Goal: Task Accomplishment & Management: Manage account settings

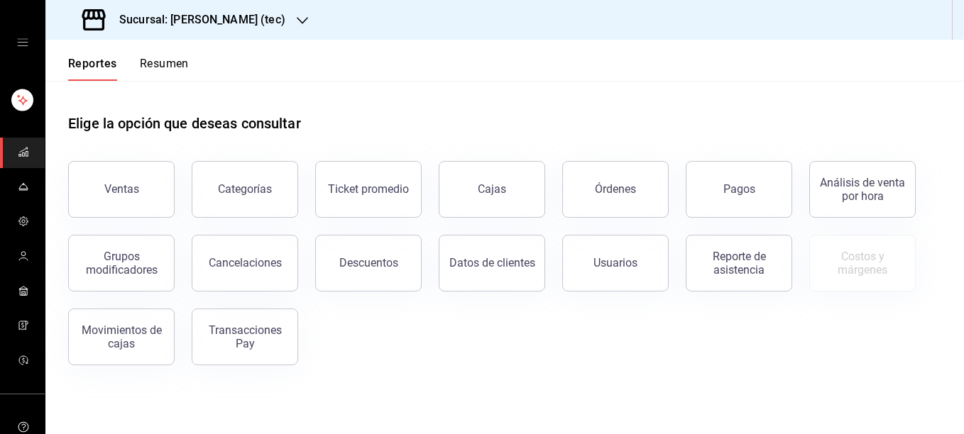
click at [297, 22] on icon "button" at bounding box center [302, 20] width 11 height 11
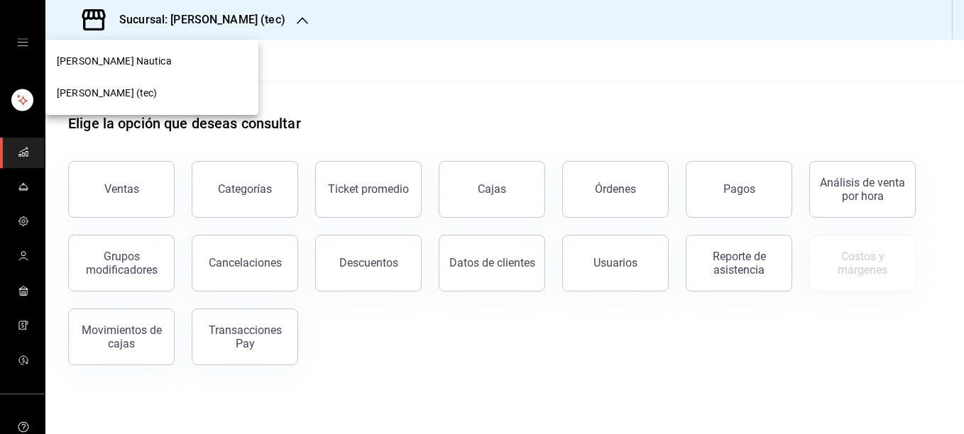
click at [160, 62] on div "[PERSON_NAME] Nautica" at bounding box center [152, 61] width 190 height 15
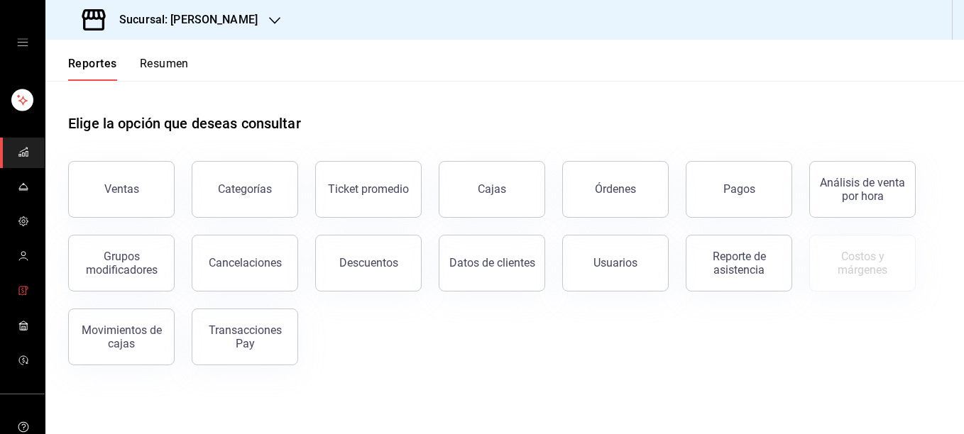
click at [19, 290] on icon "mailbox folders" at bounding box center [23, 290] width 11 height 11
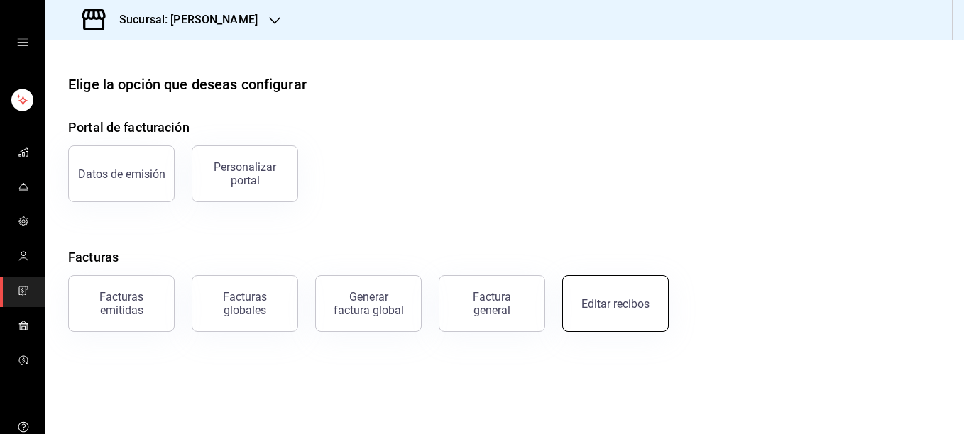
click at [602, 306] on div "Editar recibos" at bounding box center [615, 303] width 68 height 13
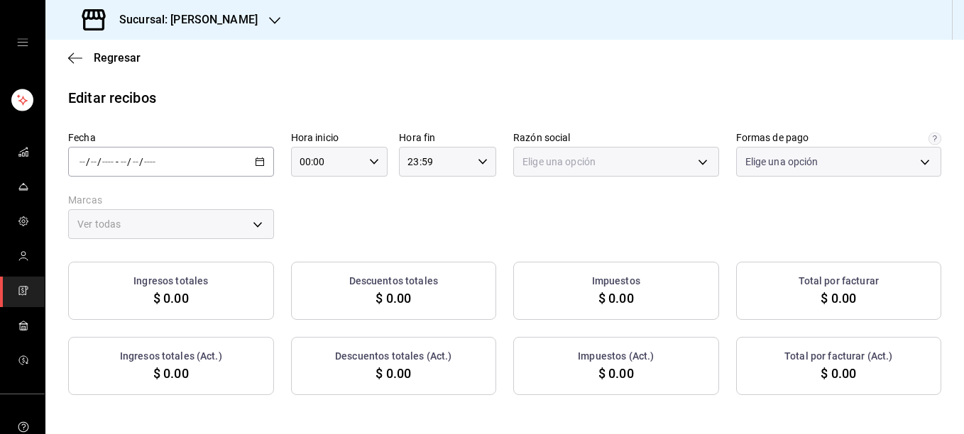
type input "5fd38a5b-7230-49e9-9c15-448a83f49355"
click at [255, 160] on icon "button" at bounding box center [260, 162] width 10 height 10
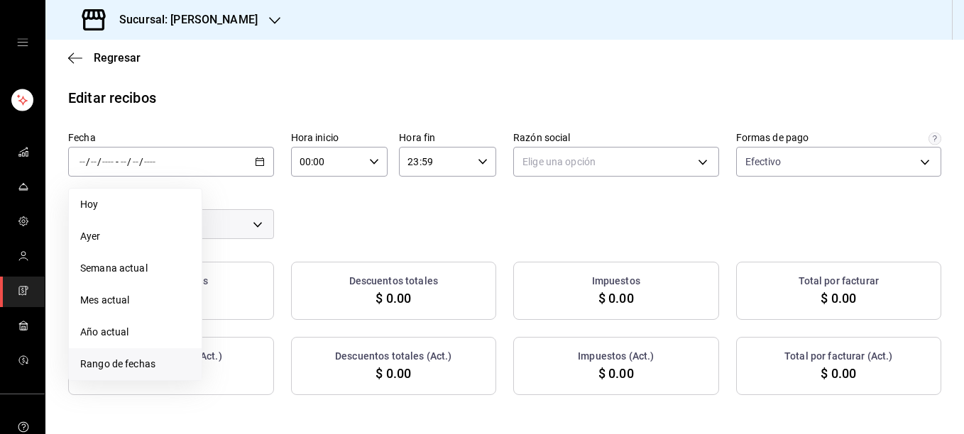
click at [103, 363] on span "Rango de fechas" at bounding box center [135, 364] width 110 height 15
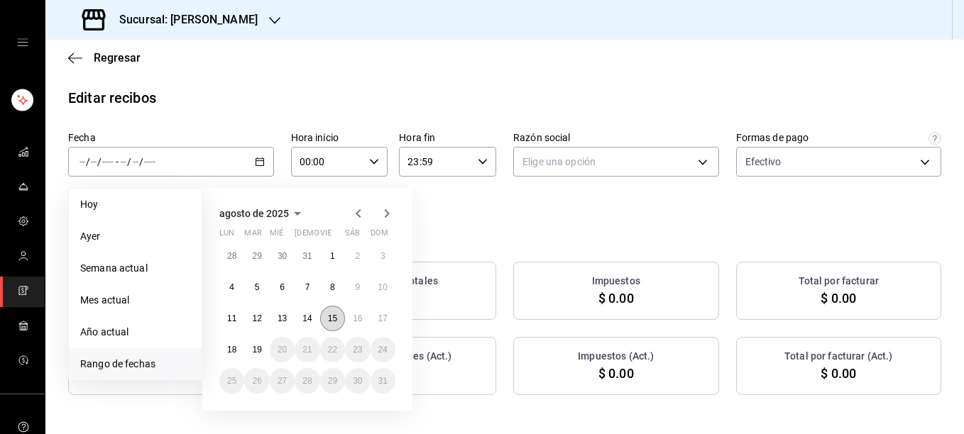
click at [328, 320] on abbr "15" at bounding box center [332, 319] width 9 height 10
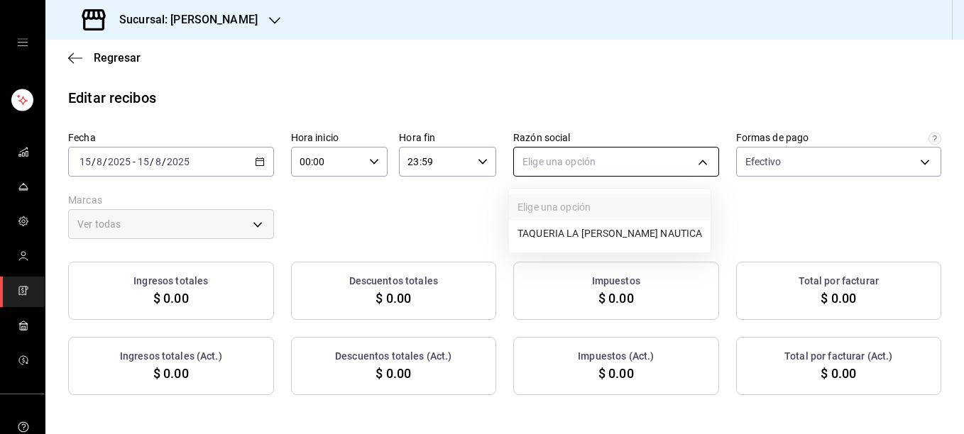
click at [570, 166] on body "Sucursal: [PERSON_NAME] Regresar Editar recibos Fecha [DATE] [DATE] - [DATE] [D…" at bounding box center [482, 217] width 964 height 434
click at [540, 236] on li "TAQUERIA LA [PERSON_NAME] NAUTICA" at bounding box center [610, 234] width 202 height 26
type input "8ae5469c-b252-42ce-8a14-eb66129f127f"
type input "e6600c40-0213-48d4-9f06-7294223b882d"
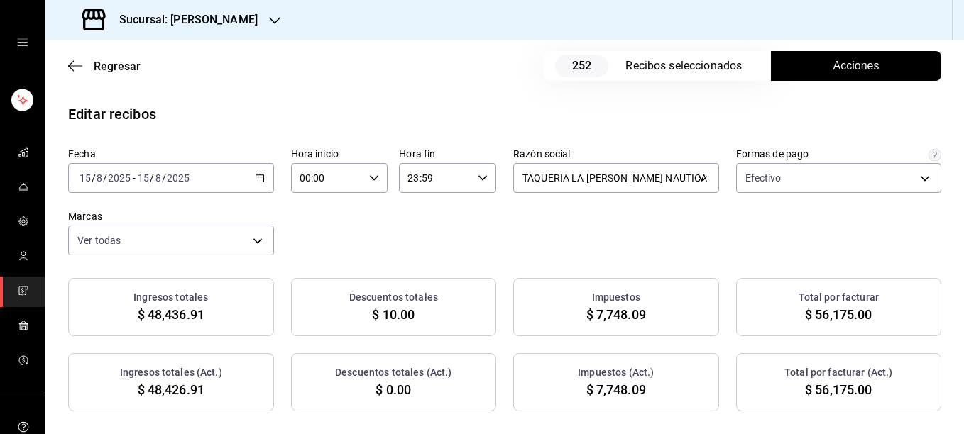
click at [468, 261] on div "Fecha [DATE] [DATE] - [DATE] [DATE] Hora inicio 00:00 Hora inicio Hora fin 23:5…" at bounding box center [504, 280] width 919 height 264
click at [860, 85] on div "Regresar 252 Recibos seleccionados Acciones" at bounding box center [504, 66] width 919 height 53
click at [843, 70] on span "Acciones" at bounding box center [856, 65] width 46 height 17
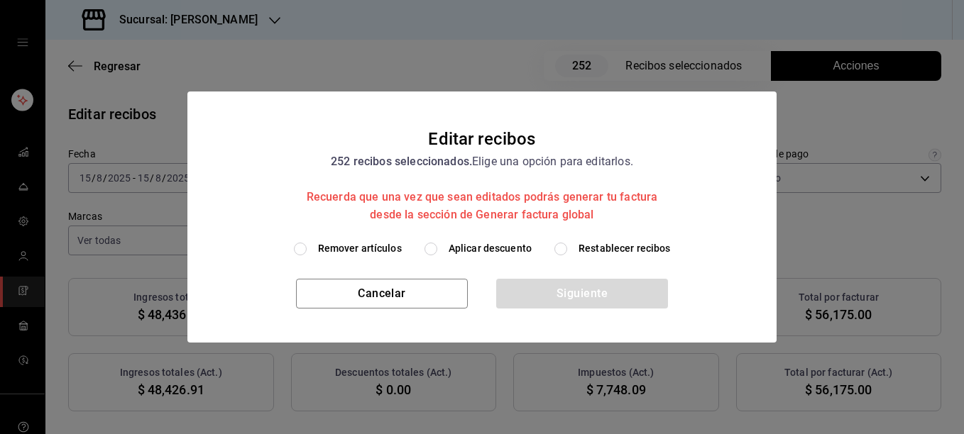
click at [353, 251] on span "Remover artículos" at bounding box center [360, 248] width 84 height 15
click at [307, 251] on input "Remover artículos" at bounding box center [300, 249] width 13 height 13
radio input "true"
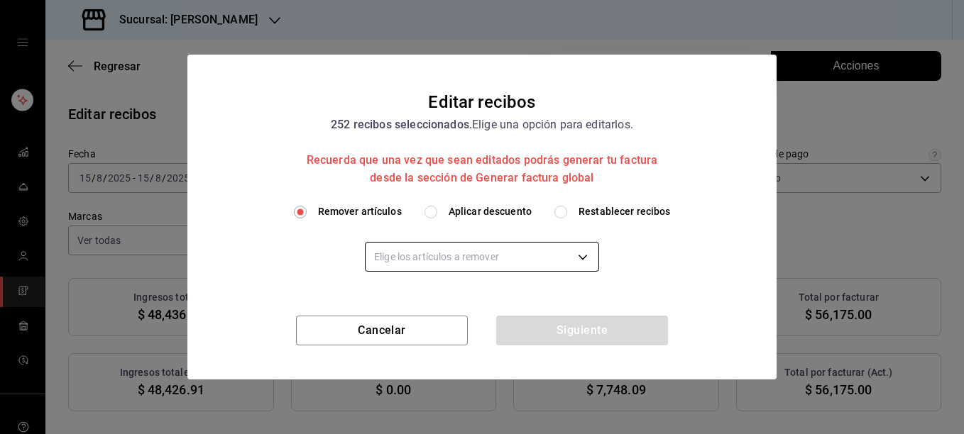
click at [404, 259] on body "Sucursal: [PERSON_NAME] Regresar 252 Recibos seleccionados Acciones Editar reci…" at bounding box center [482, 217] width 964 height 434
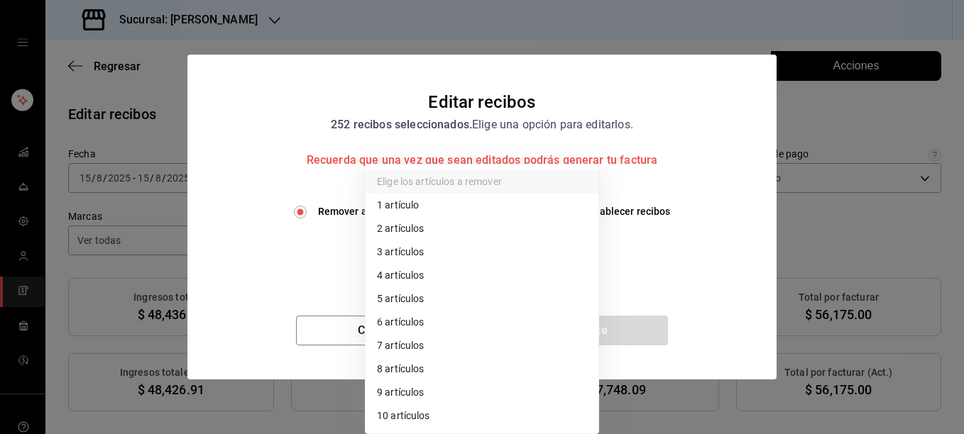
click at [403, 256] on li "3 artículos" at bounding box center [482, 252] width 233 height 23
type input "3"
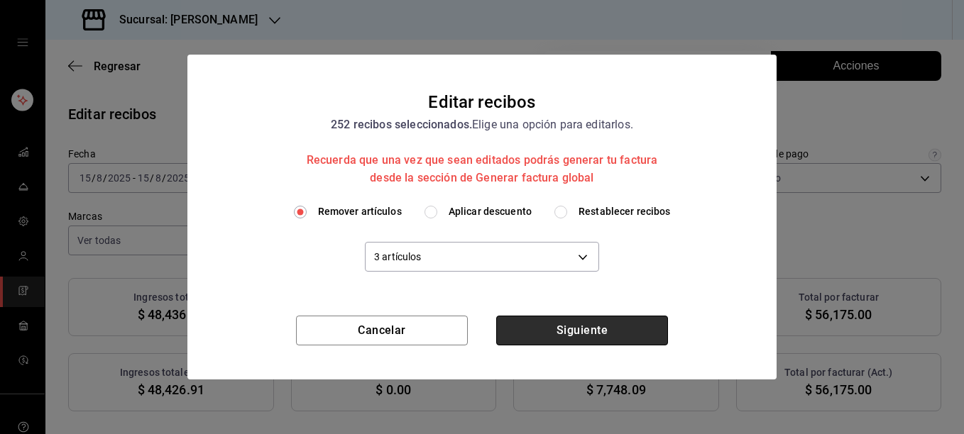
click at [603, 334] on button "Siguiente" at bounding box center [582, 331] width 172 height 30
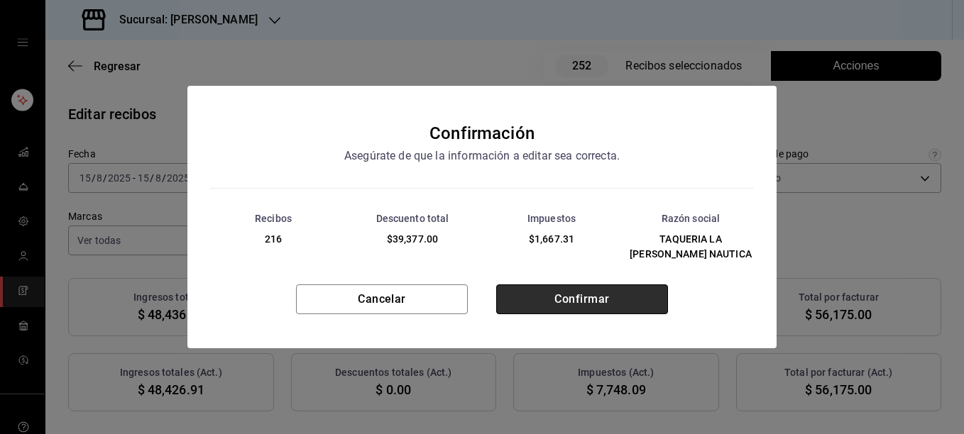
click at [587, 289] on button "Confirmar" at bounding box center [582, 300] width 172 height 30
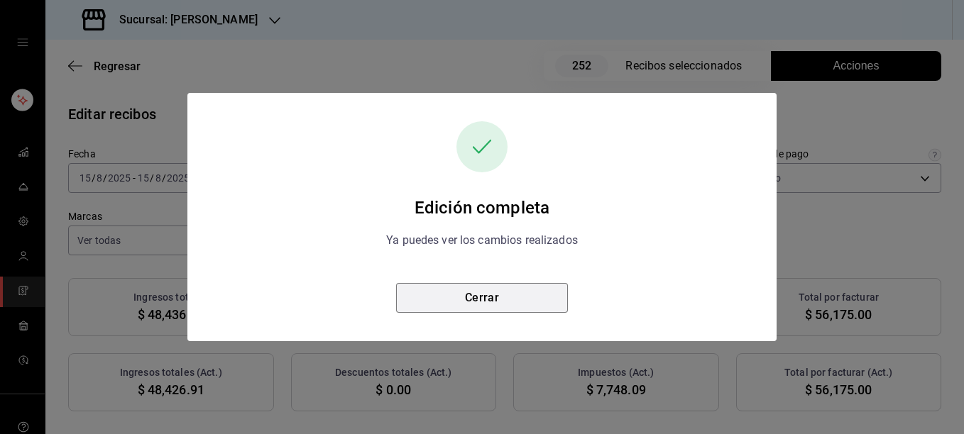
click at [500, 305] on button "Cerrar" at bounding box center [482, 298] width 172 height 30
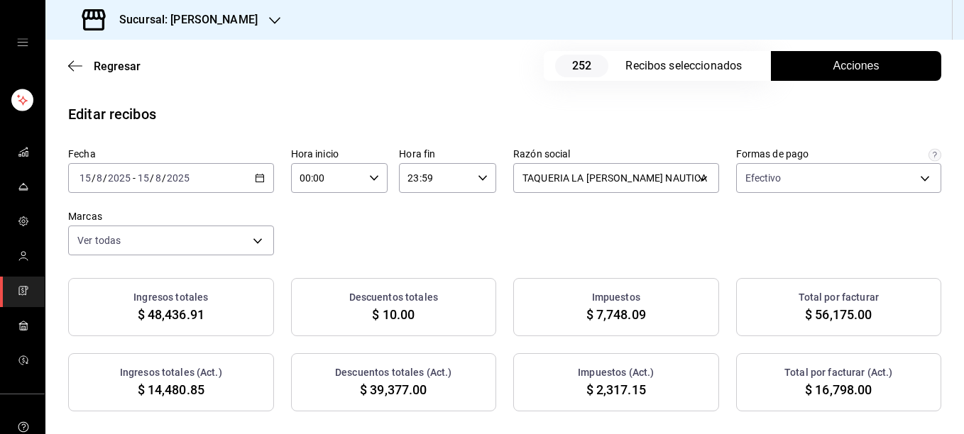
click at [400, 246] on div "Fecha [DATE] [DATE] - [DATE] [DATE] Hora inicio 00:00 Hora inicio Hora fin 23:5…" at bounding box center [504, 202] width 873 height 108
click at [820, 71] on button "Acciones" at bounding box center [856, 66] width 170 height 30
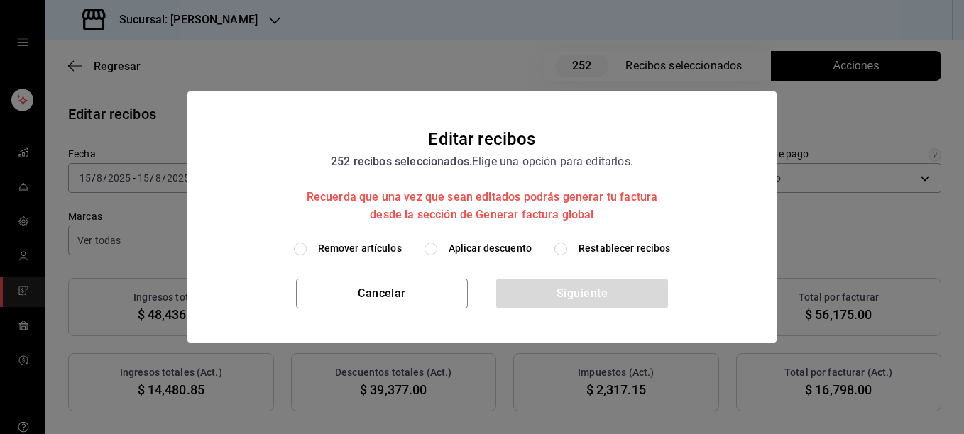
click at [642, 243] on span "Restablecer recibos" at bounding box center [625, 248] width 92 height 15
click at [567, 243] on input "Restablecer recibos" at bounding box center [560, 249] width 13 height 13
radio input "true"
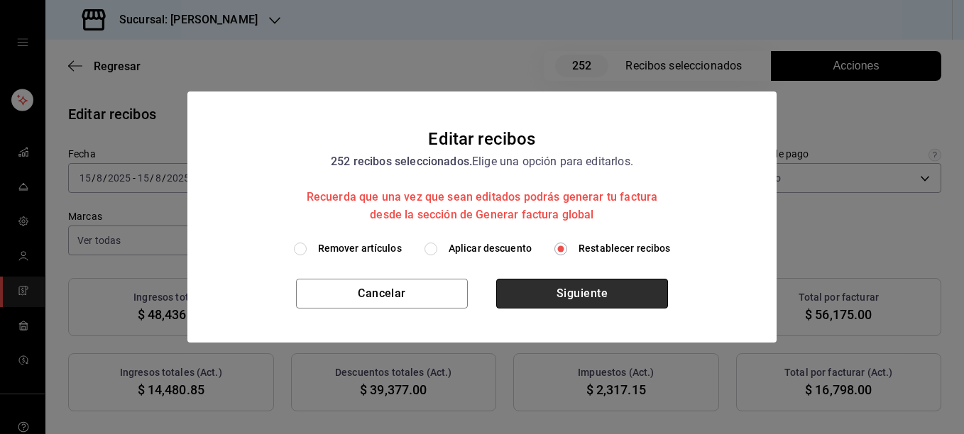
click at [577, 289] on button "Siguiente" at bounding box center [582, 294] width 172 height 30
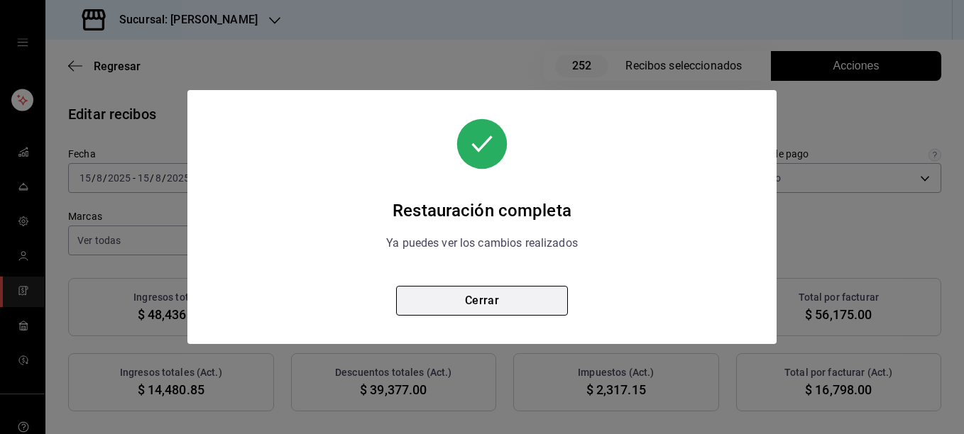
click at [520, 298] on button "Cerrar" at bounding box center [482, 301] width 172 height 30
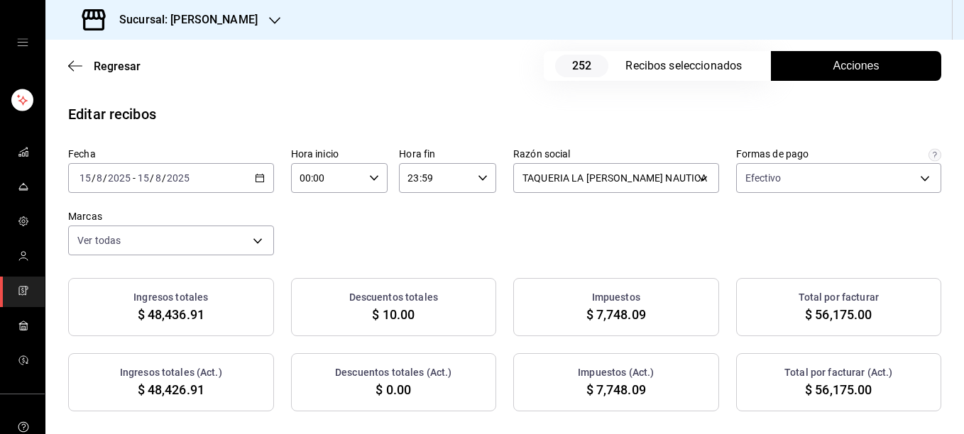
click at [845, 70] on span "Acciones" at bounding box center [856, 65] width 46 height 17
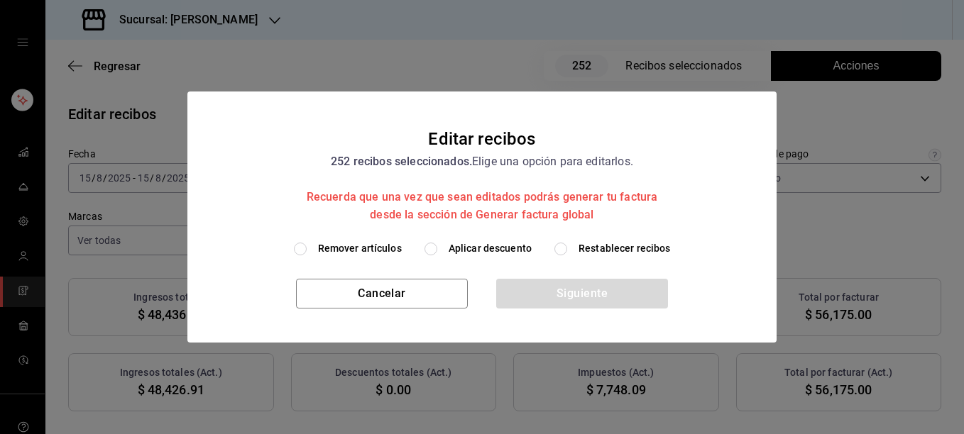
click at [366, 251] on span "Remover artículos" at bounding box center [360, 248] width 84 height 15
click at [307, 251] on input "Remover artículos" at bounding box center [300, 249] width 13 height 13
radio input "true"
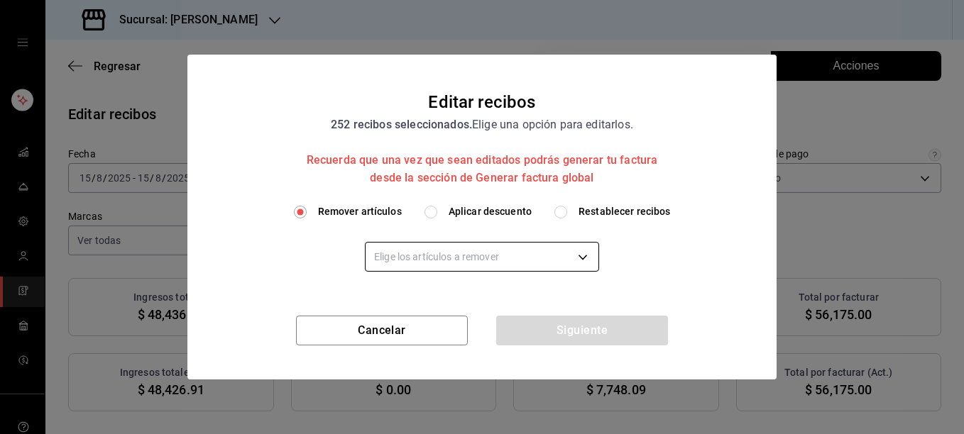
click at [420, 255] on body "Sucursal: [PERSON_NAME] Regresar 252 Recibos seleccionados Acciones Editar reci…" at bounding box center [482, 217] width 964 height 434
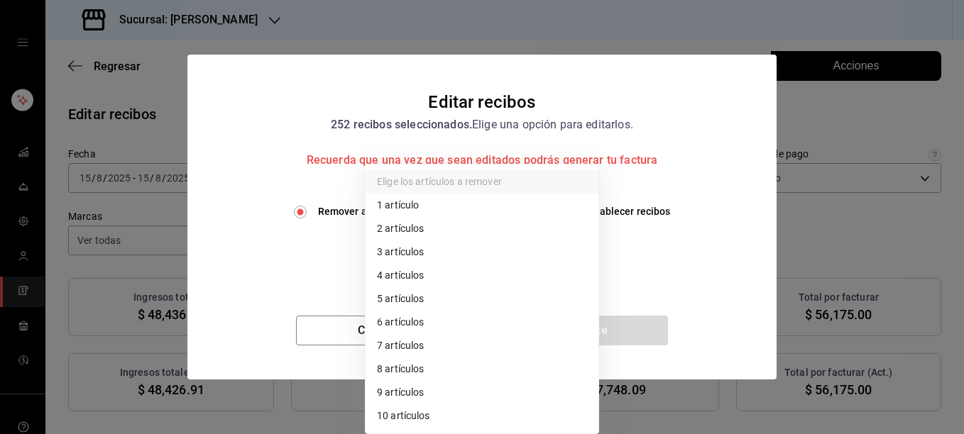
click at [415, 234] on li "2 artículos" at bounding box center [482, 228] width 233 height 23
type input "2"
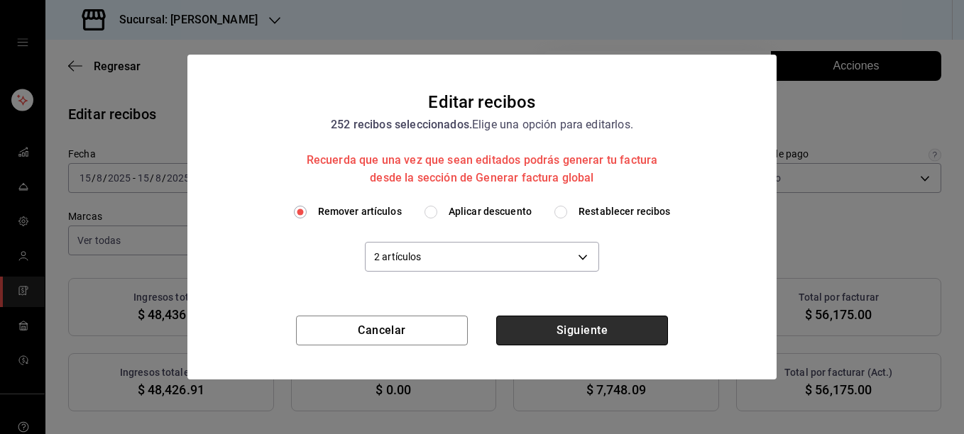
click at [578, 334] on button "Siguiente" at bounding box center [582, 331] width 172 height 30
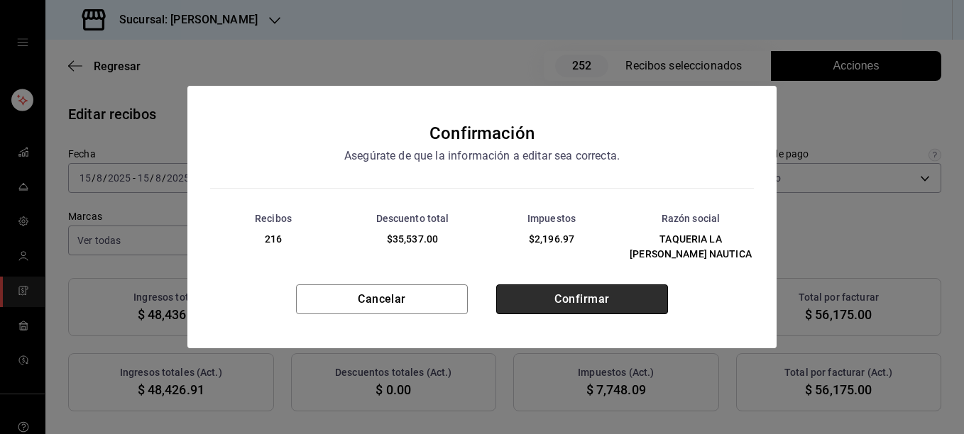
click at [570, 295] on button "Confirmar" at bounding box center [582, 300] width 172 height 30
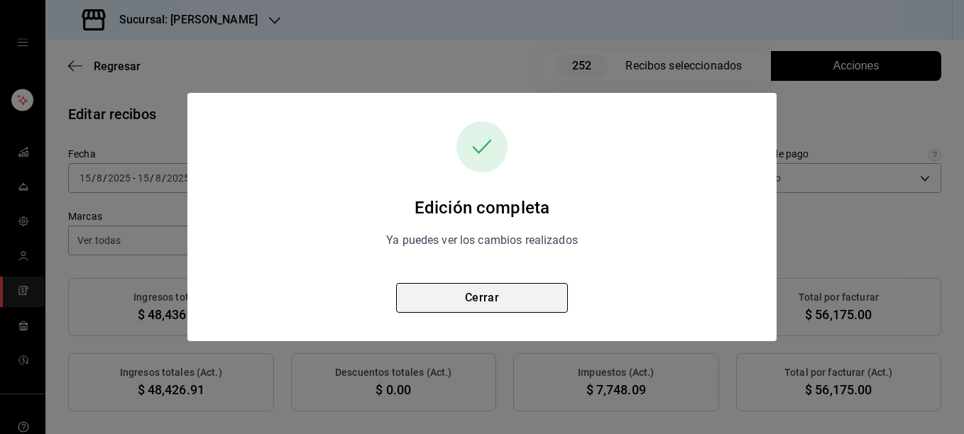
click at [477, 298] on button "Cerrar" at bounding box center [482, 298] width 172 height 30
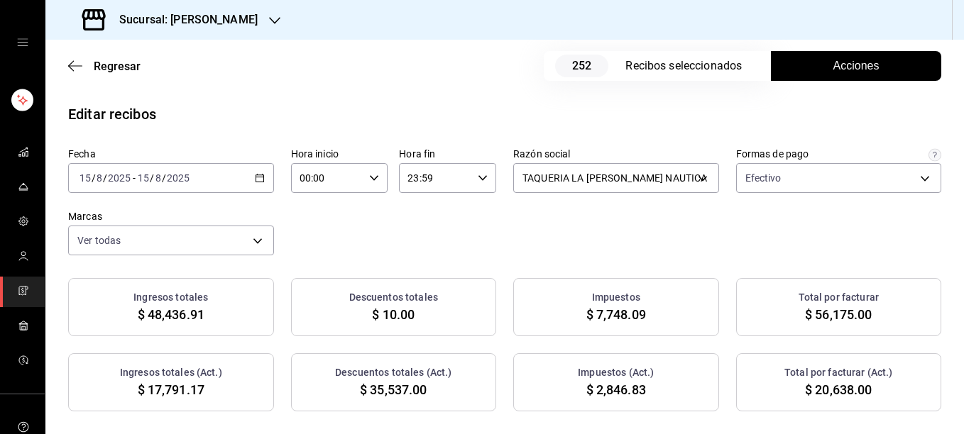
click at [425, 235] on div "Fecha [DATE] [DATE] - [DATE] [DATE] Hora inicio 00:00 Hora inicio Hora fin 23:5…" at bounding box center [504, 202] width 873 height 108
click at [263, 180] on div "[DATE] [DATE] - [DATE] [DATE]" at bounding box center [171, 178] width 206 height 30
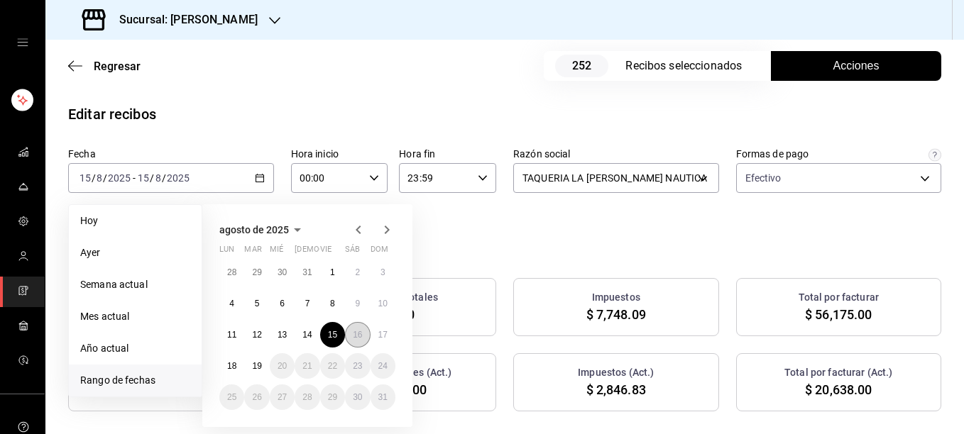
click at [360, 327] on button "16" at bounding box center [357, 335] width 25 height 26
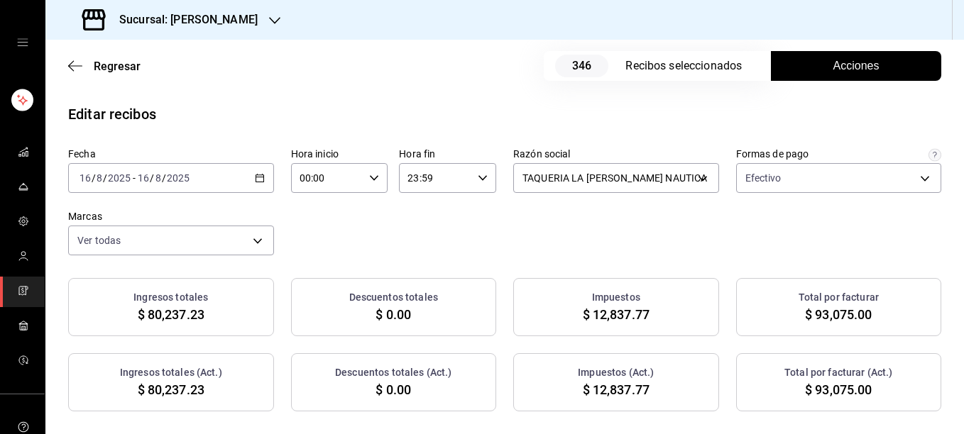
click at [510, 237] on div "Fecha [DATE] [DATE] - [DATE] [DATE] Hora inicio 00:00 Hora inicio Hora fin 23:5…" at bounding box center [504, 202] width 873 height 108
click at [835, 75] on button "Acciones" at bounding box center [856, 66] width 170 height 30
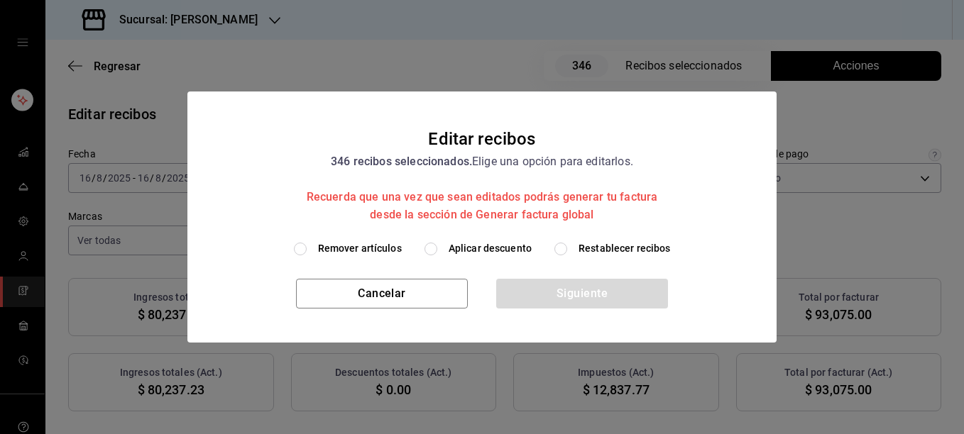
click at [375, 239] on h2 "Editar recibos 346 recibos seleccionados. Elige una opción para editarlos. Recu…" at bounding box center [481, 167] width 589 height 150
click at [357, 245] on span "Remover artículos" at bounding box center [360, 248] width 84 height 15
click at [307, 245] on input "Remover artículos" at bounding box center [300, 249] width 13 height 13
radio input "true"
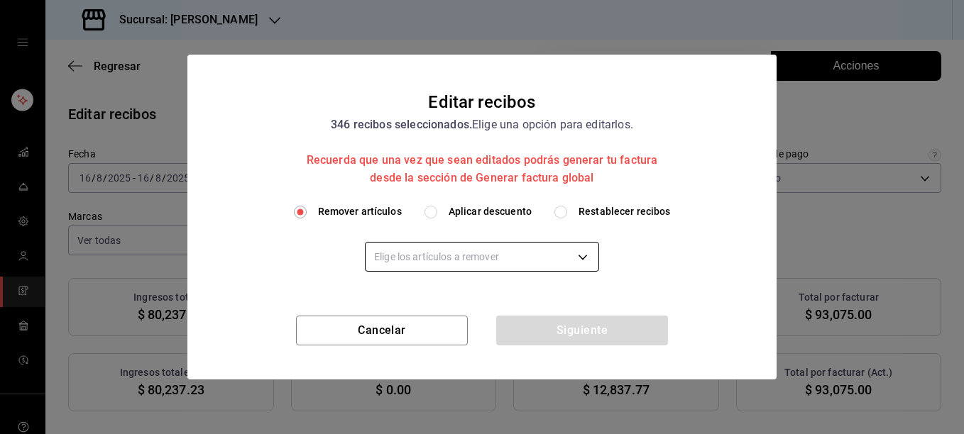
click at [451, 263] on body "Sucursal: [PERSON_NAME] Regresar 346 Recibos seleccionados Acciones Editar reci…" at bounding box center [482, 217] width 964 height 434
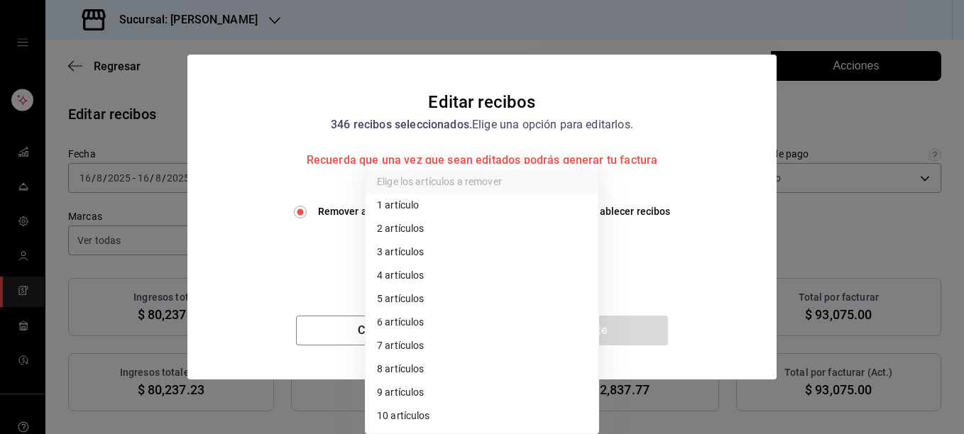
click at [451, 263] on li "3 artículos" at bounding box center [482, 252] width 233 height 23
type input "3"
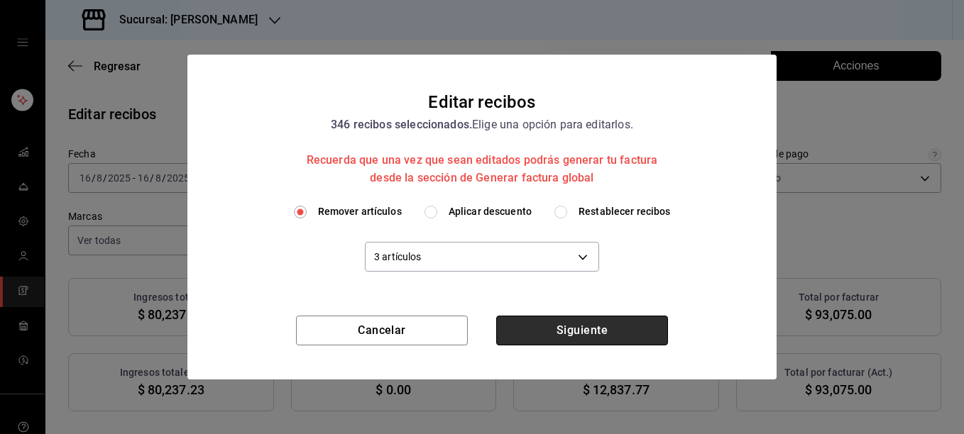
click at [565, 330] on button "Siguiente" at bounding box center [582, 331] width 172 height 30
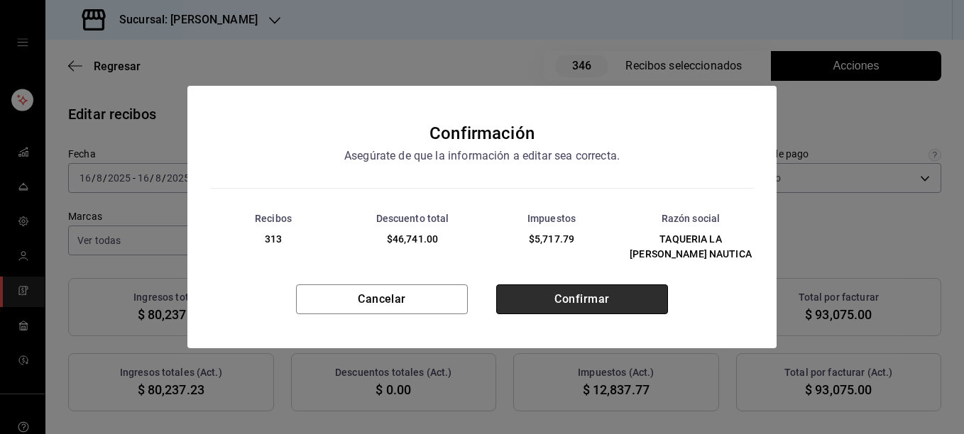
click at [582, 290] on button "Confirmar" at bounding box center [582, 300] width 172 height 30
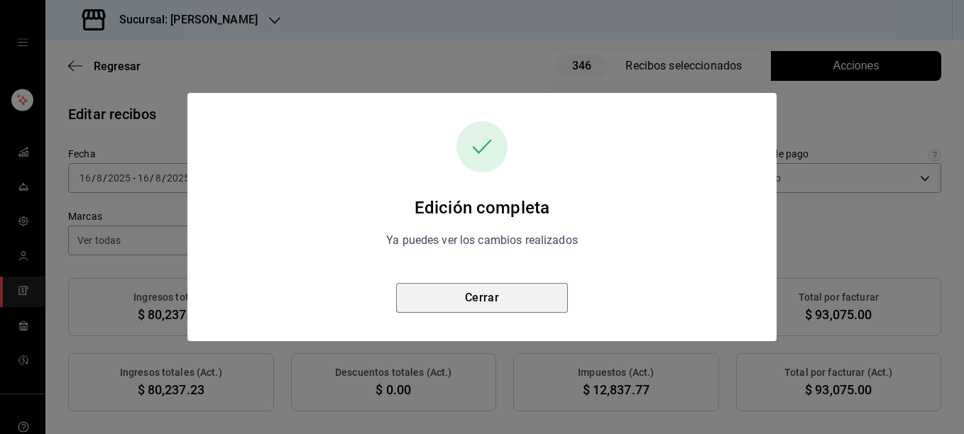
click at [494, 301] on button "Cerrar" at bounding box center [482, 298] width 172 height 30
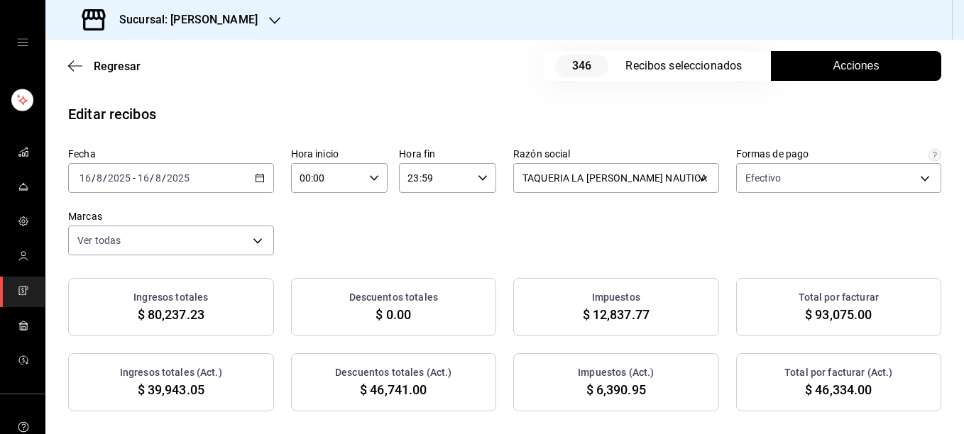
click at [834, 69] on span "Acciones" at bounding box center [856, 65] width 46 height 17
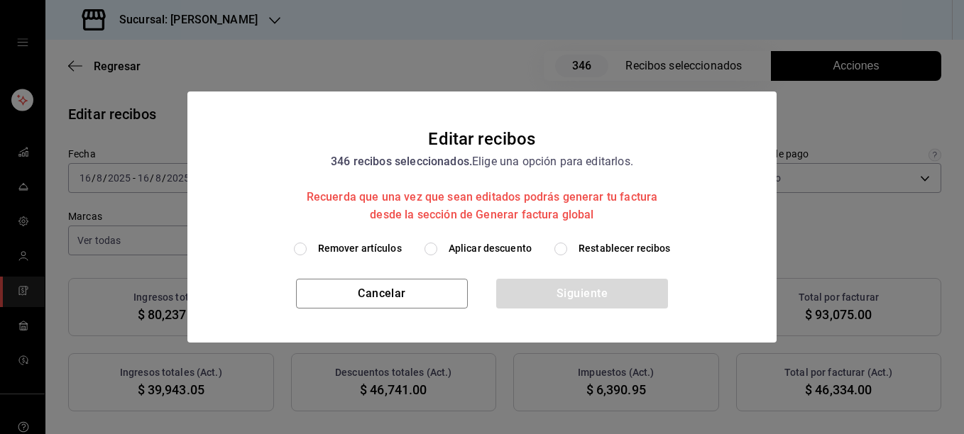
click at [642, 246] on span "Restablecer recibos" at bounding box center [625, 248] width 92 height 15
click at [567, 246] on input "Restablecer recibos" at bounding box center [560, 249] width 13 height 13
radio input "true"
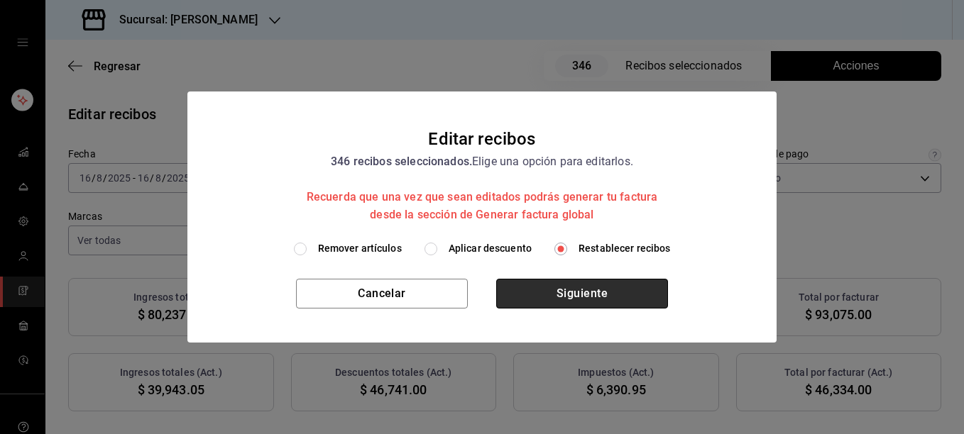
click at [574, 292] on button "Siguiente" at bounding box center [582, 294] width 172 height 30
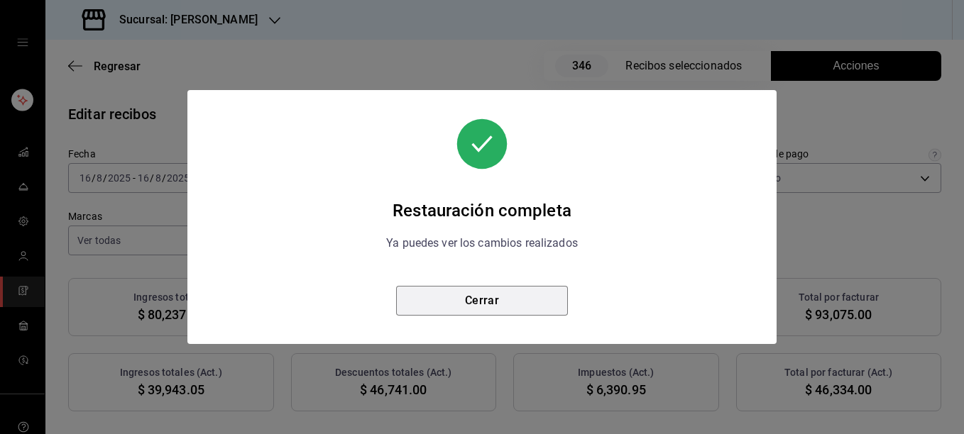
click at [502, 302] on button "Cerrar" at bounding box center [482, 301] width 172 height 30
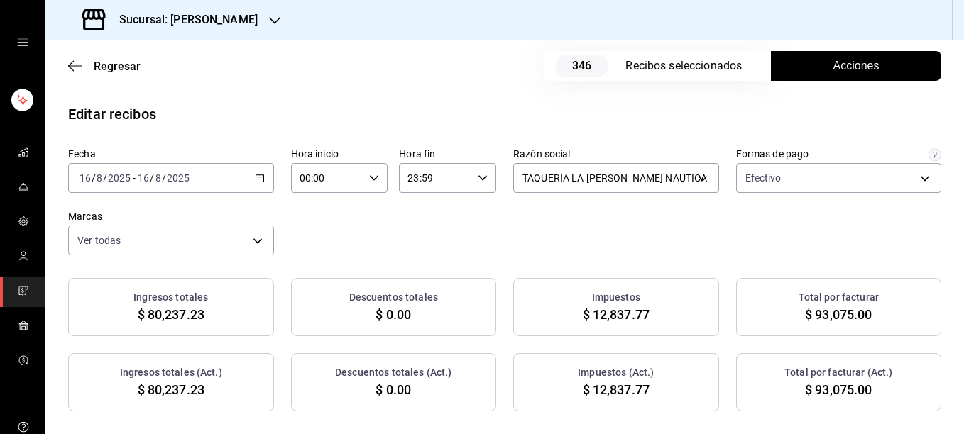
click at [857, 72] on span "Acciones" at bounding box center [856, 65] width 46 height 17
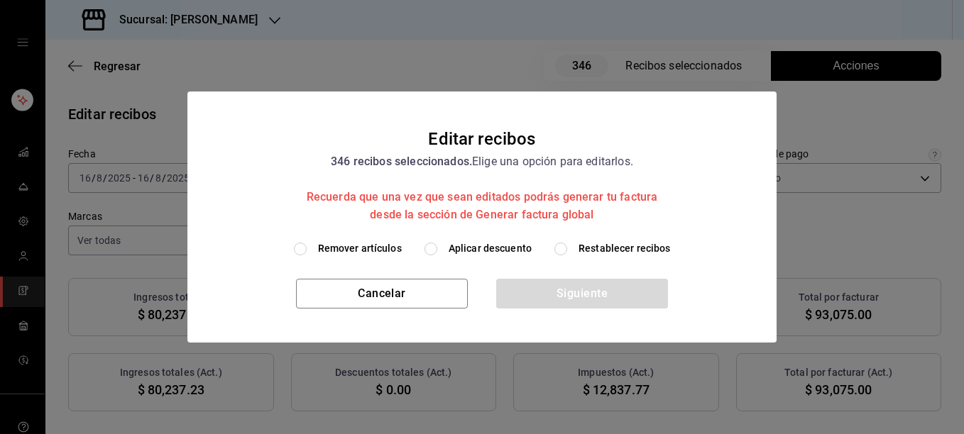
click at [385, 246] on span "Remover artículos" at bounding box center [360, 248] width 84 height 15
click at [307, 246] on input "Remover artículos" at bounding box center [300, 249] width 13 height 13
radio input "true"
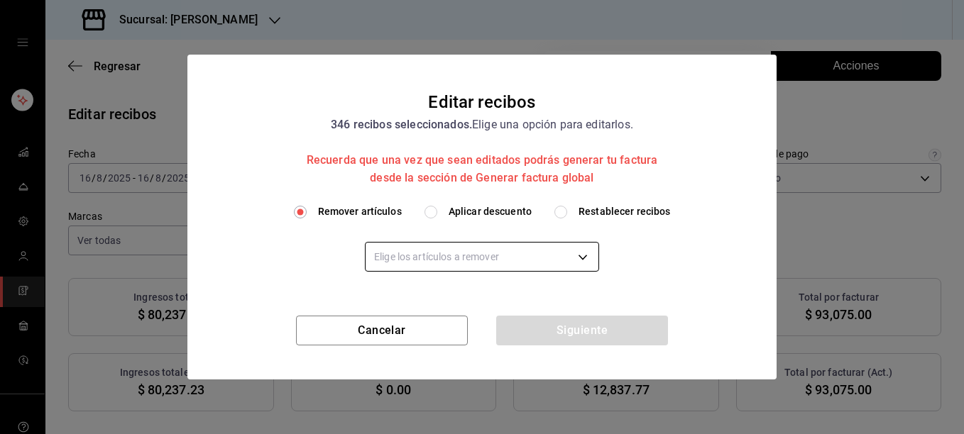
click at [407, 255] on body "Sucursal: [PERSON_NAME] Regresar 346 Recibos seleccionados Acciones Editar reci…" at bounding box center [482, 217] width 964 height 434
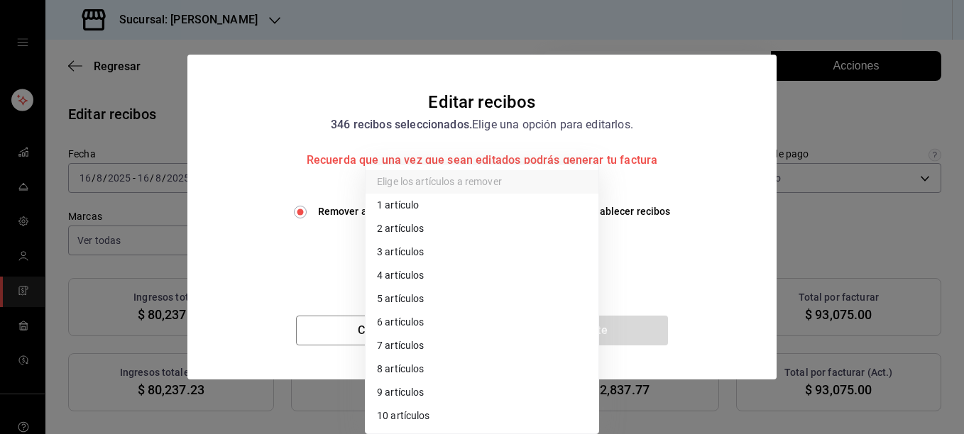
click at [406, 233] on li "2 artículos" at bounding box center [482, 228] width 233 height 23
type input "2"
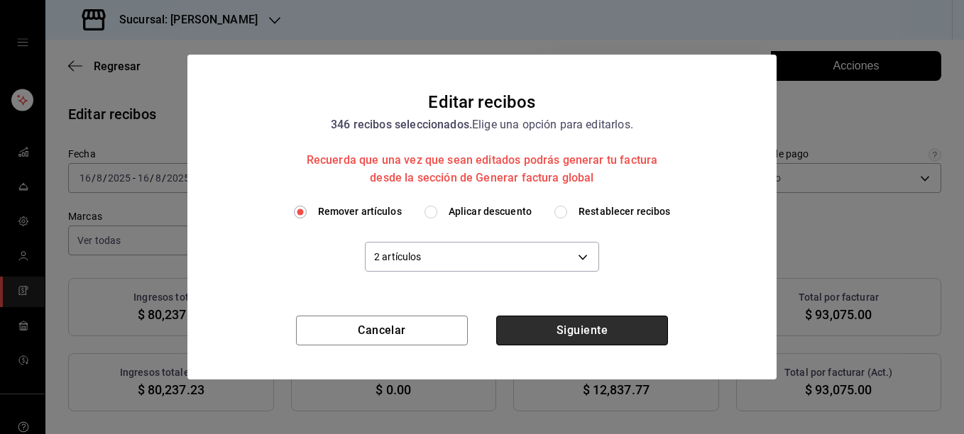
click at [571, 330] on button "Siguiente" at bounding box center [582, 331] width 172 height 30
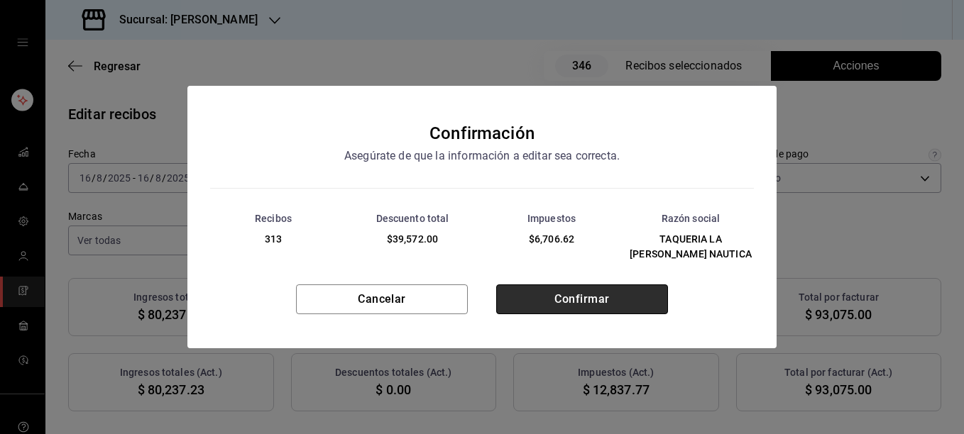
click at [590, 305] on button "Confirmar" at bounding box center [582, 300] width 172 height 30
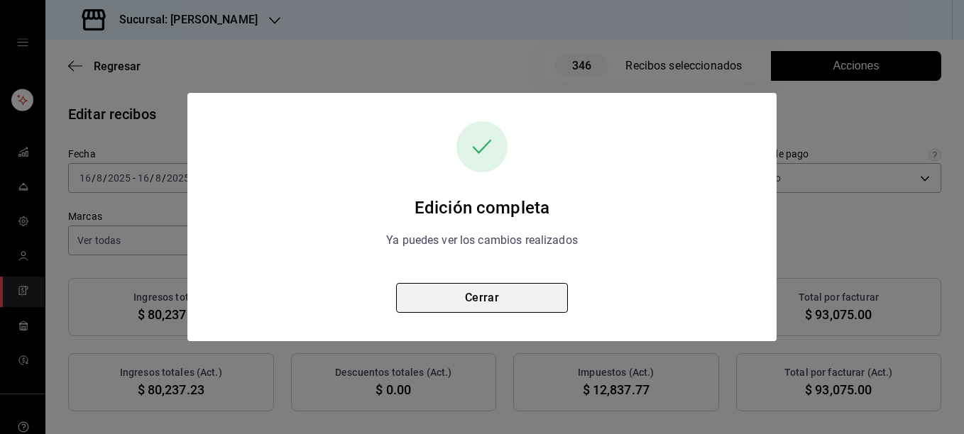
click at [483, 292] on button "Cerrar" at bounding box center [482, 298] width 172 height 30
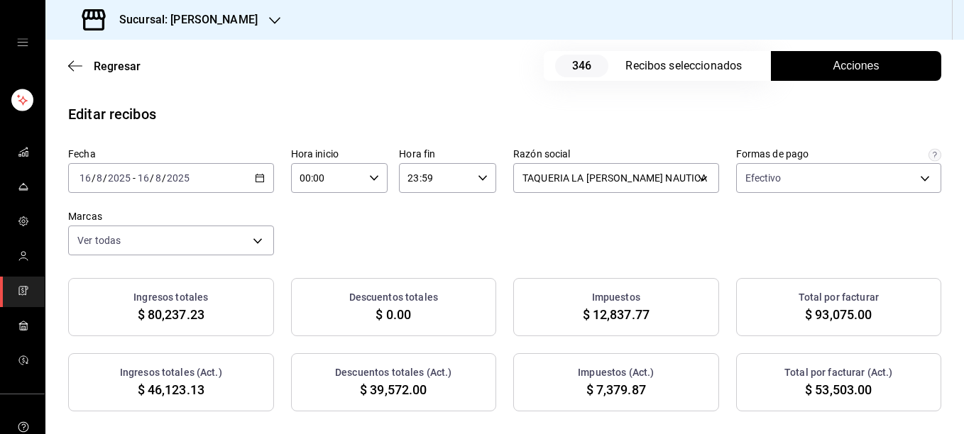
click at [840, 75] on button "Acciones" at bounding box center [856, 66] width 170 height 30
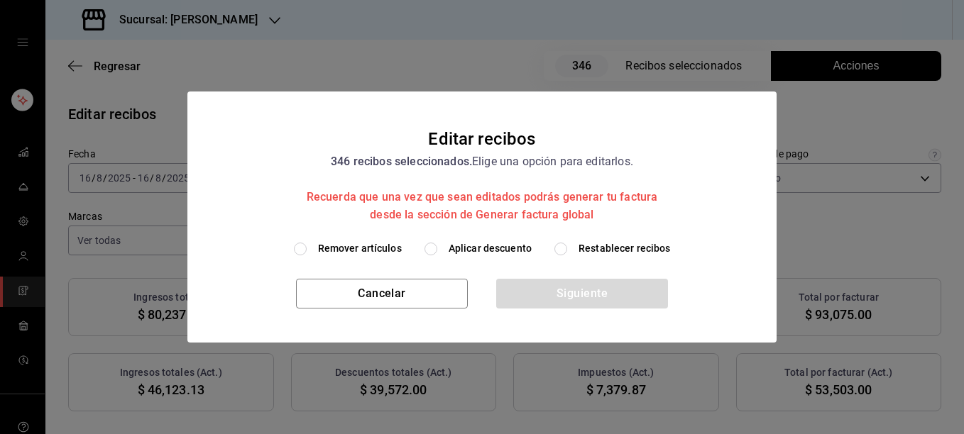
click at [605, 247] on span "Restablecer recibos" at bounding box center [625, 248] width 92 height 15
click at [567, 247] on input "Restablecer recibos" at bounding box center [560, 249] width 13 height 13
radio input "true"
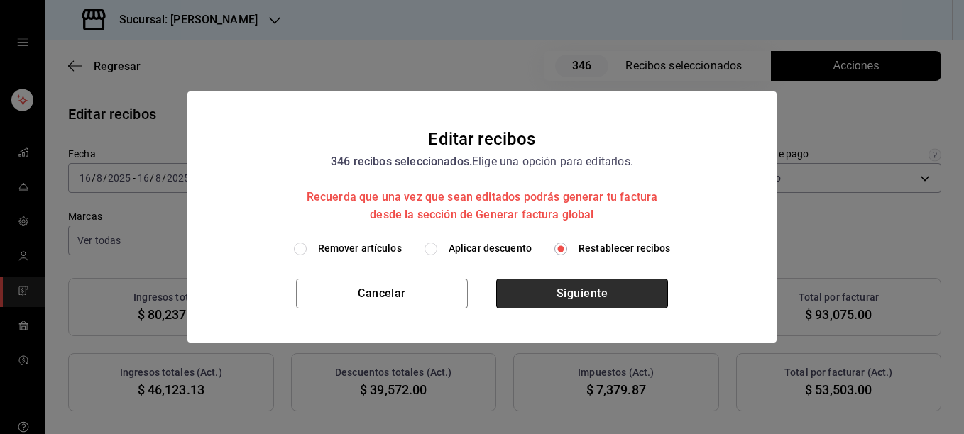
click at [561, 290] on button "Siguiente" at bounding box center [582, 294] width 172 height 30
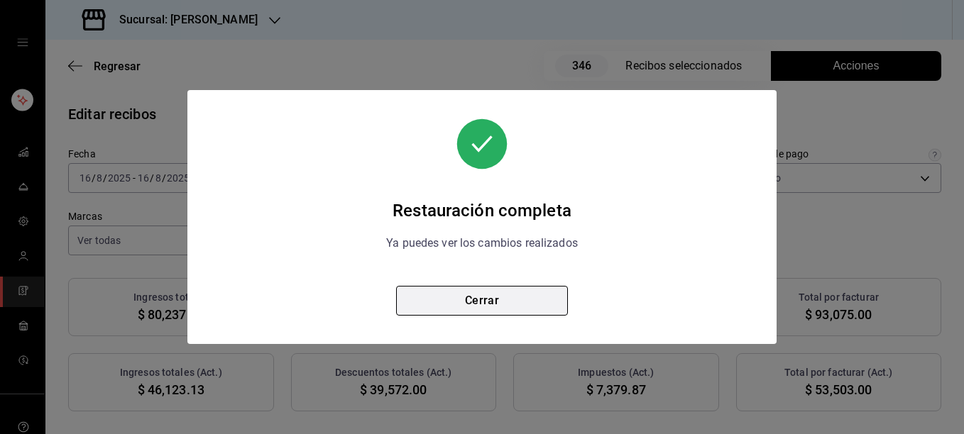
click at [496, 301] on button "Cerrar" at bounding box center [482, 301] width 172 height 30
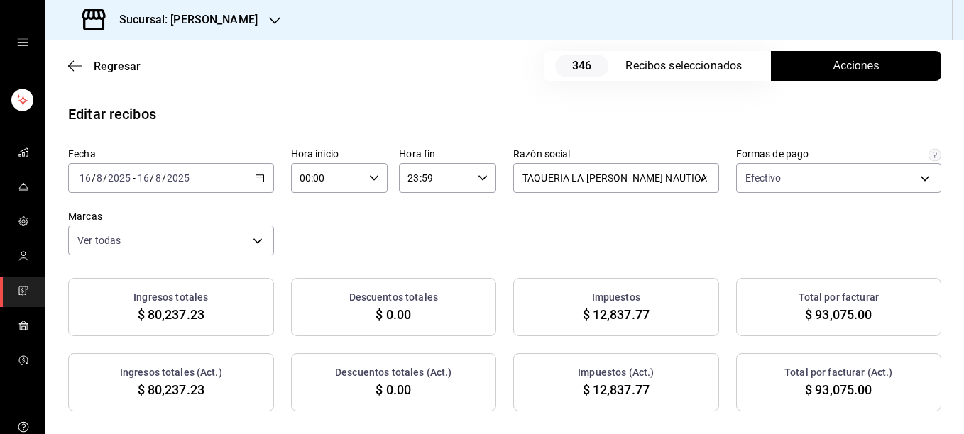
click at [843, 65] on span "Acciones" at bounding box center [856, 65] width 46 height 17
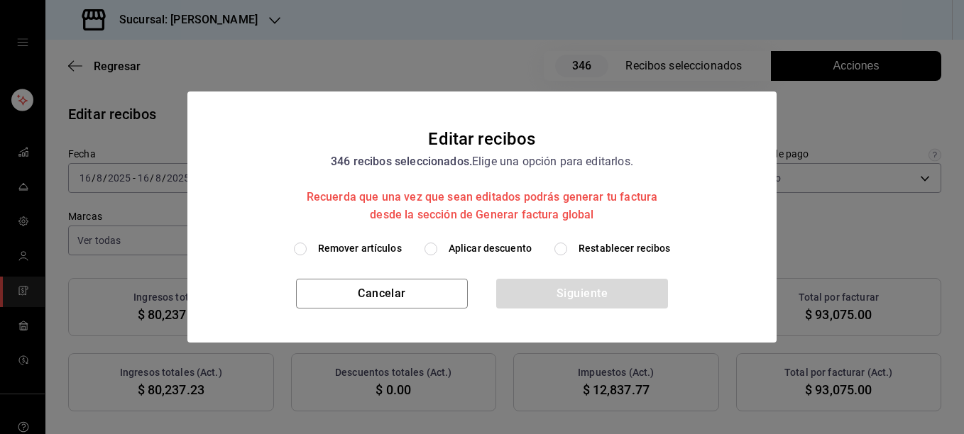
click at [385, 253] on span "Remover artículos" at bounding box center [360, 248] width 84 height 15
click at [307, 253] on input "Remover artículos" at bounding box center [300, 249] width 13 height 13
radio input "true"
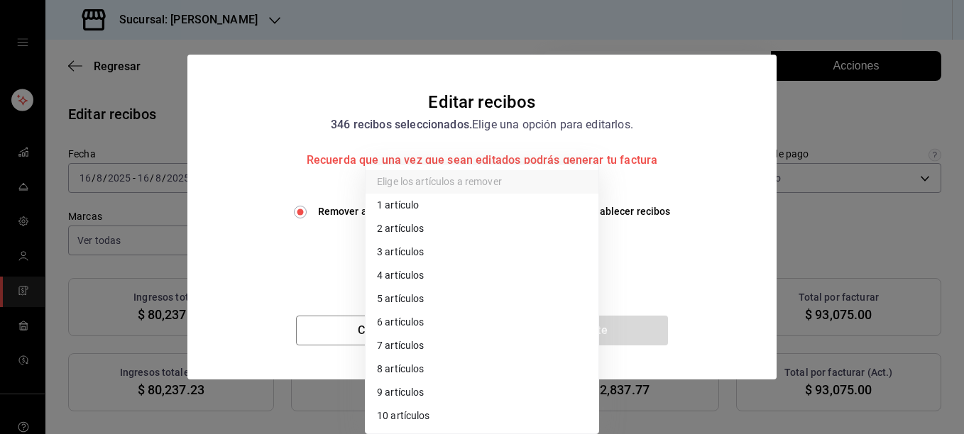
click at [459, 261] on body "Sucursal: [PERSON_NAME] Regresar 346 Recibos seleccionados Acciones Editar reci…" at bounding box center [482, 217] width 964 height 434
click at [459, 261] on li "3 artículos" at bounding box center [482, 252] width 233 height 23
type input "3"
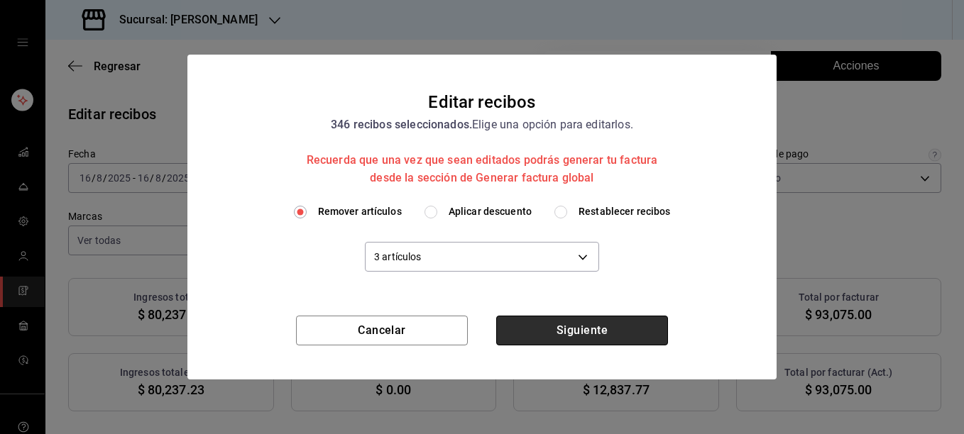
click at [590, 334] on button "Siguiente" at bounding box center [582, 331] width 172 height 30
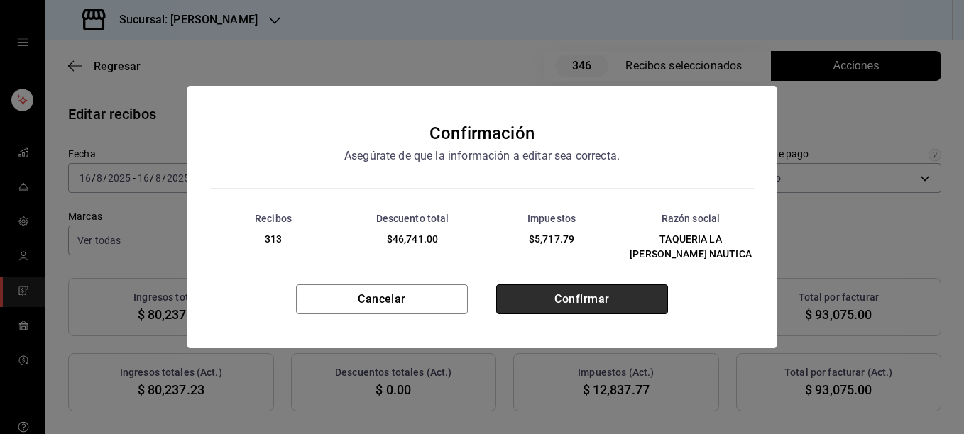
click at [587, 291] on button "Confirmar" at bounding box center [582, 300] width 172 height 30
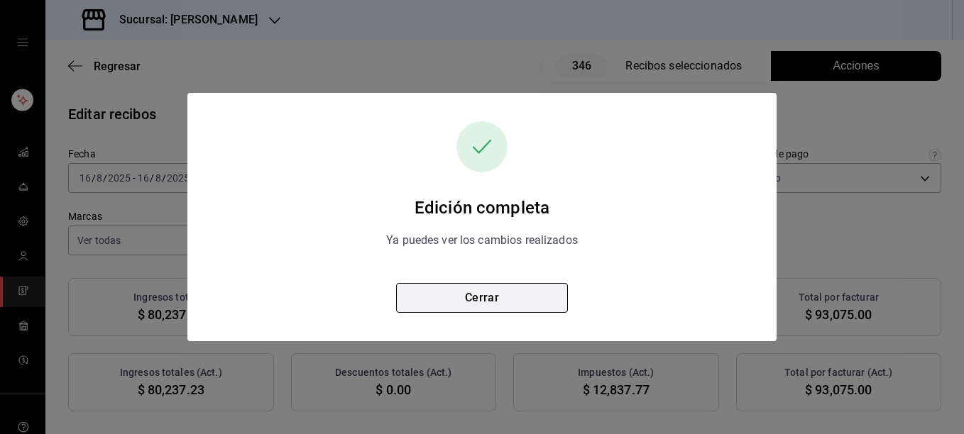
click at [479, 303] on button "Cerrar" at bounding box center [482, 298] width 172 height 30
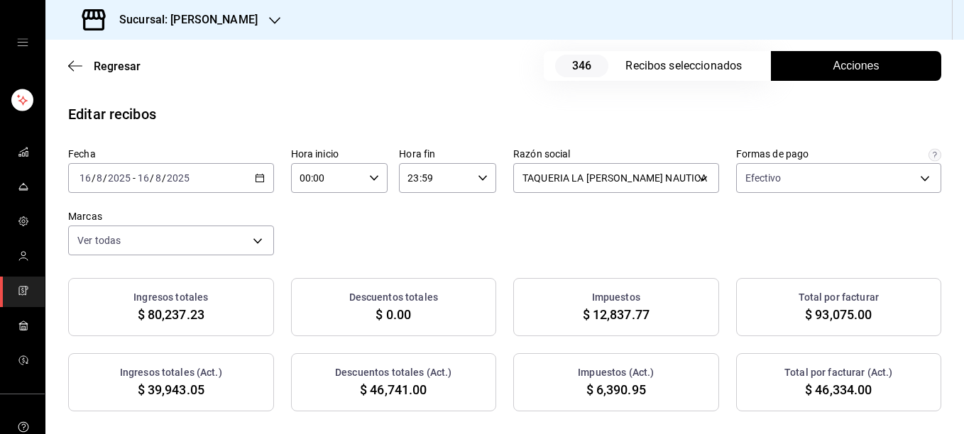
click at [489, 243] on div "Fecha [DATE] [DATE] - [DATE] [DATE] Hora inicio 00:00 Hora inicio Hora fin 23:5…" at bounding box center [504, 202] width 873 height 108
click at [846, 65] on span "Acciones" at bounding box center [856, 65] width 46 height 17
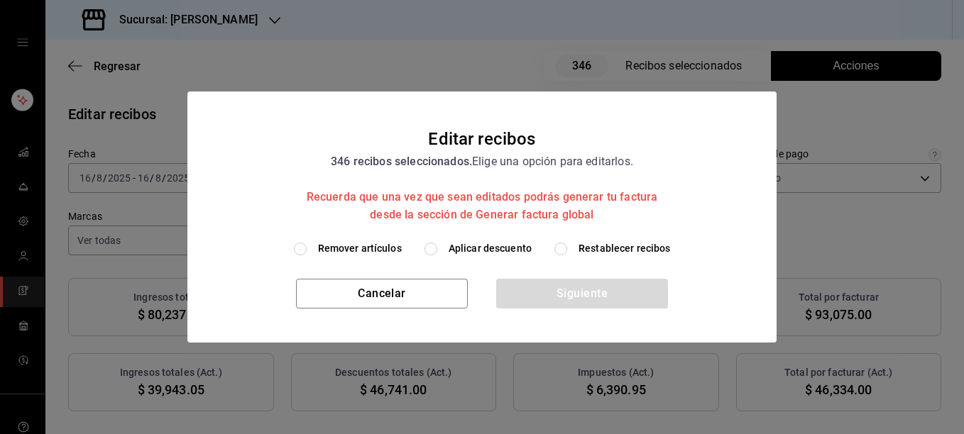
click at [618, 245] on span "Restablecer recibos" at bounding box center [625, 248] width 92 height 15
click at [567, 245] on input "Restablecer recibos" at bounding box center [560, 249] width 13 height 13
radio input "true"
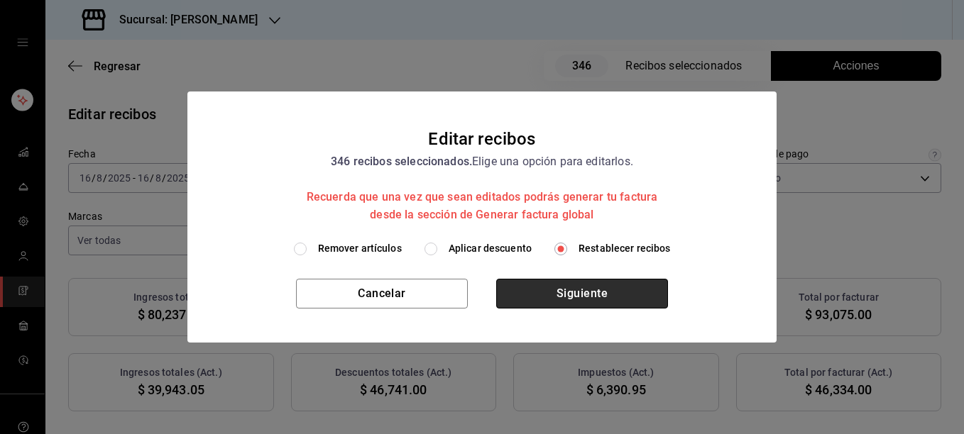
click at [561, 291] on button "Siguiente" at bounding box center [582, 294] width 172 height 30
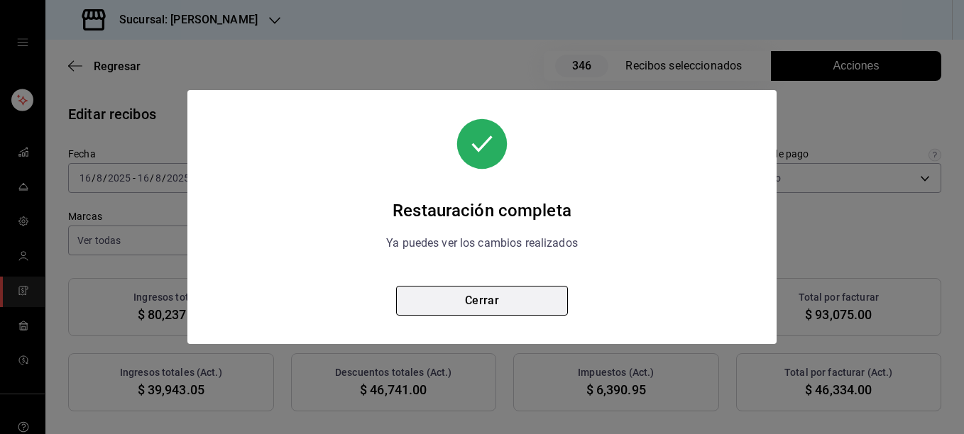
click at [489, 290] on button "Cerrar" at bounding box center [482, 301] width 172 height 30
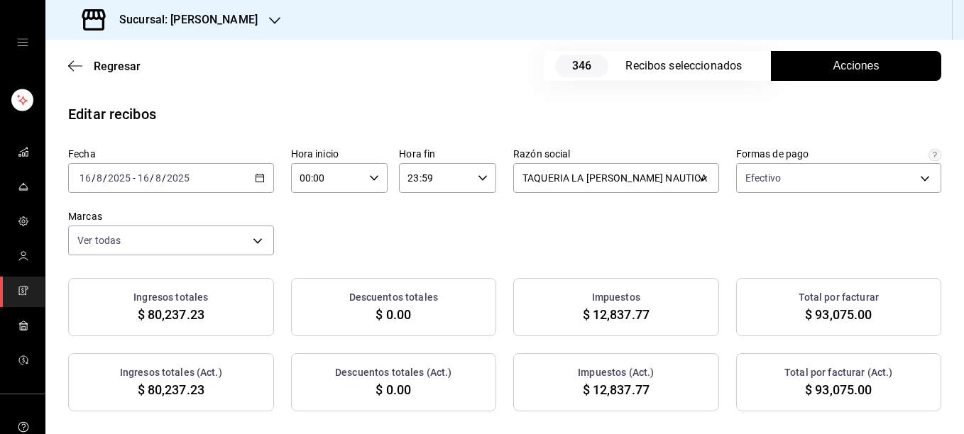
click at [840, 64] on span "Acciones" at bounding box center [856, 65] width 46 height 17
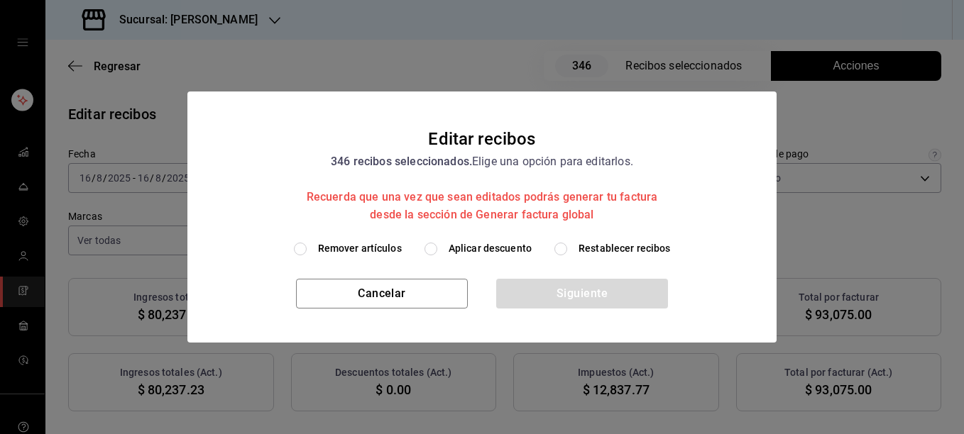
click at [342, 249] on span "Remover artículos" at bounding box center [360, 248] width 84 height 15
click at [307, 249] on input "Remover artículos" at bounding box center [300, 249] width 13 height 13
radio input "true"
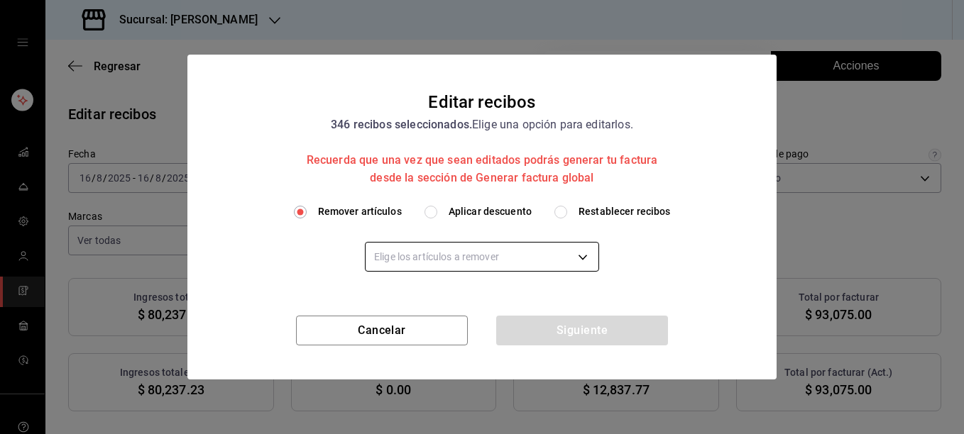
click at [414, 249] on body "Sucursal: [PERSON_NAME] Regresar 346 Recibos seleccionados Acciones Editar reci…" at bounding box center [482, 217] width 964 height 434
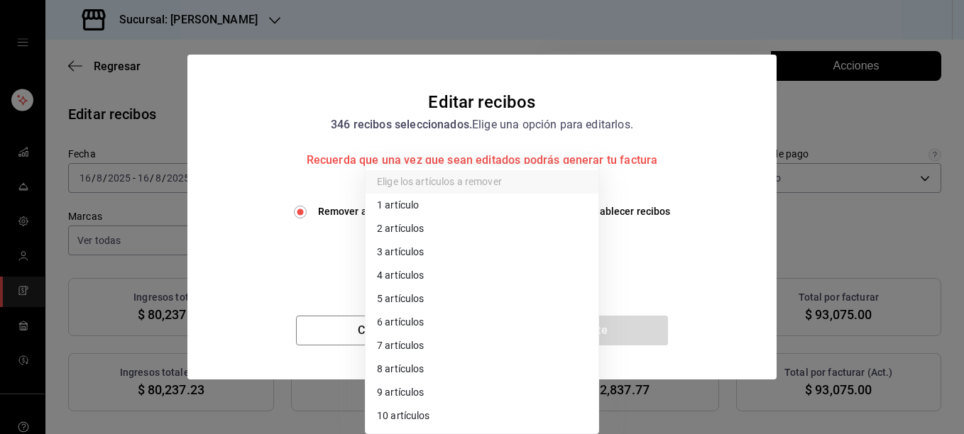
click at [422, 227] on li "2 artículos" at bounding box center [482, 228] width 233 height 23
type input "2"
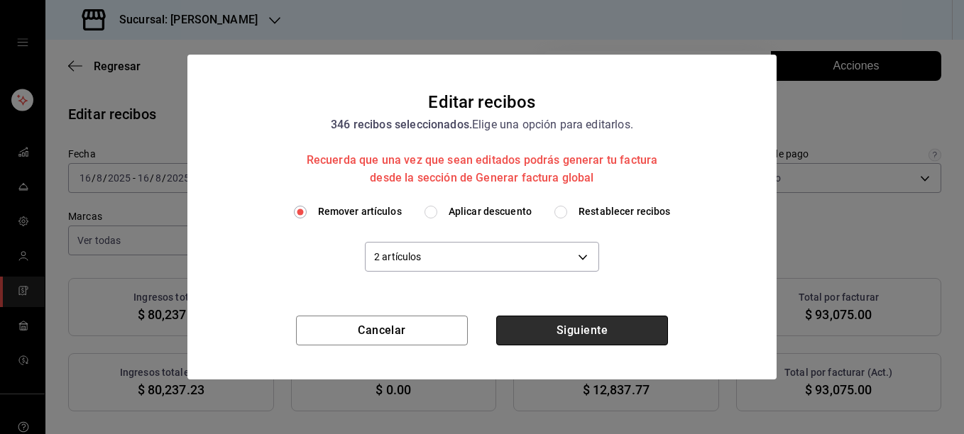
click at [574, 332] on button "Siguiente" at bounding box center [582, 331] width 172 height 30
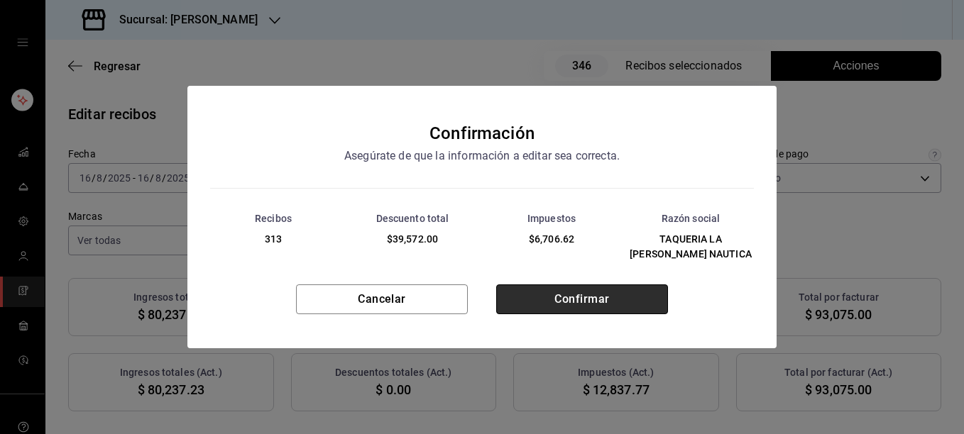
click at [574, 301] on button "Confirmar" at bounding box center [582, 300] width 172 height 30
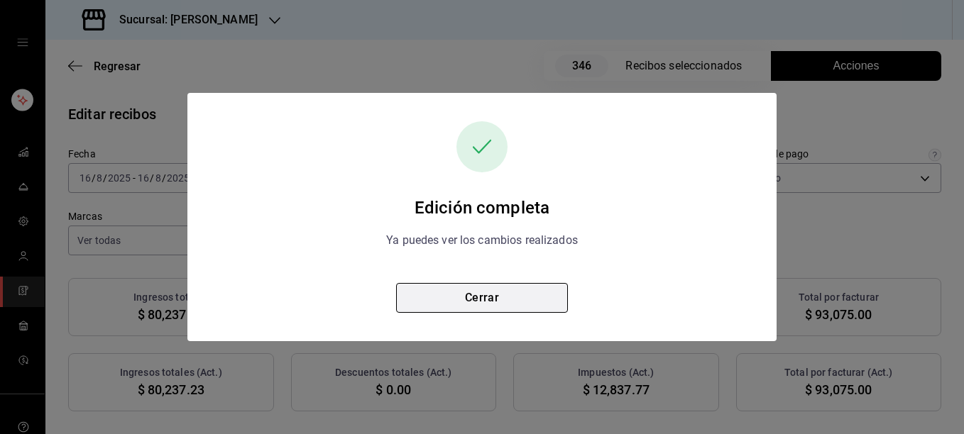
click at [473, 300] on button "Cerrar" at bounding box center [482, 298] width 172 height 30
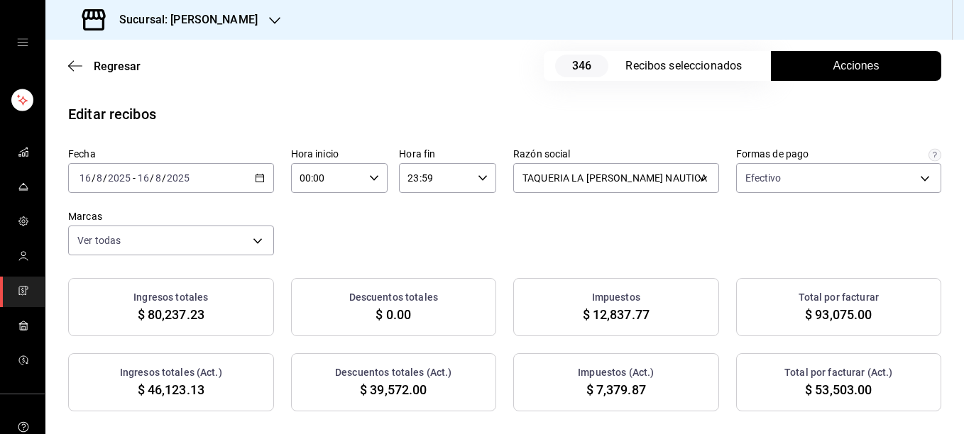
click at [855, 67] on span "Acciones" at bounding box center [856, 65] width 46 height 17
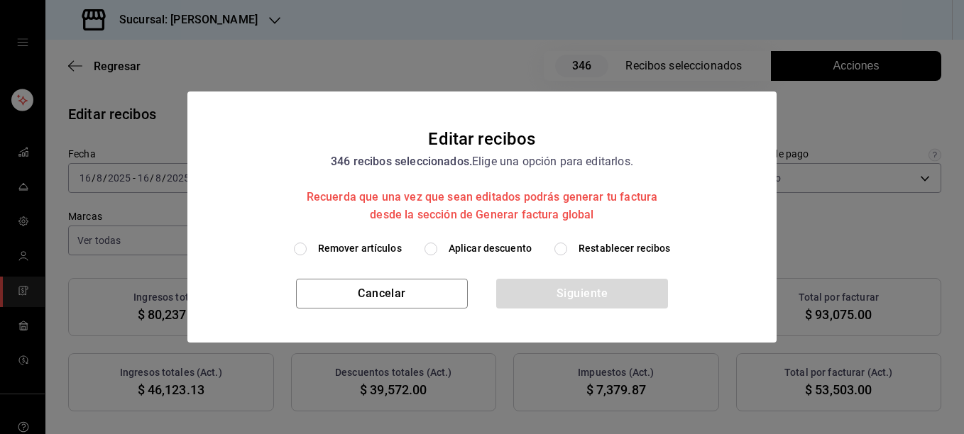
click at [604, 255] on span "Restablecer recibos" at bounding box center [625, 248] width 92 height 15
click at [567, 255] on input "Restablecer recibos" at bounding box center [560, 249] width 13 height 13
radio input "true"
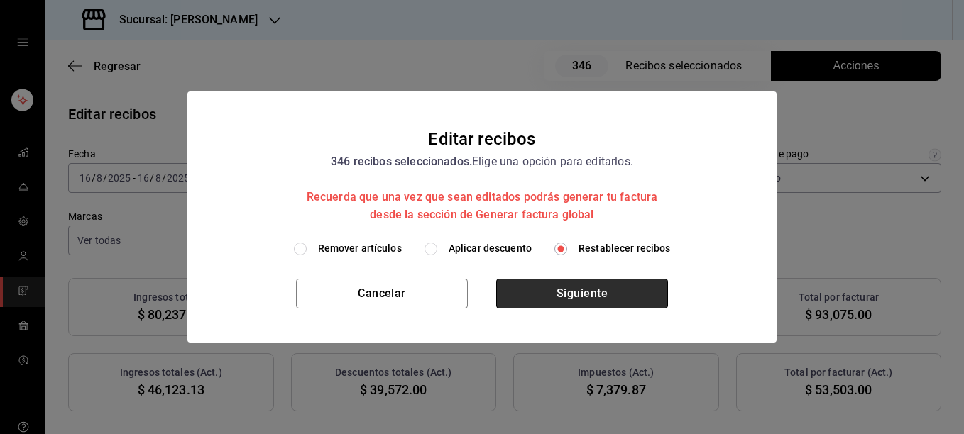
click at [566, 293] on button "Siguiente" at bounding box center [582, 294] width 172 height 30
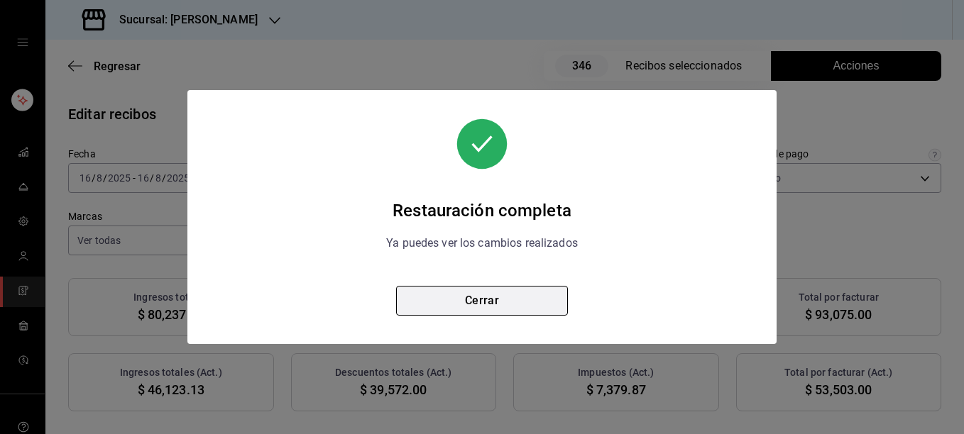
click at [482, 295] on button "Cerrar" at bounding box center [482, 301] width 172 height 30
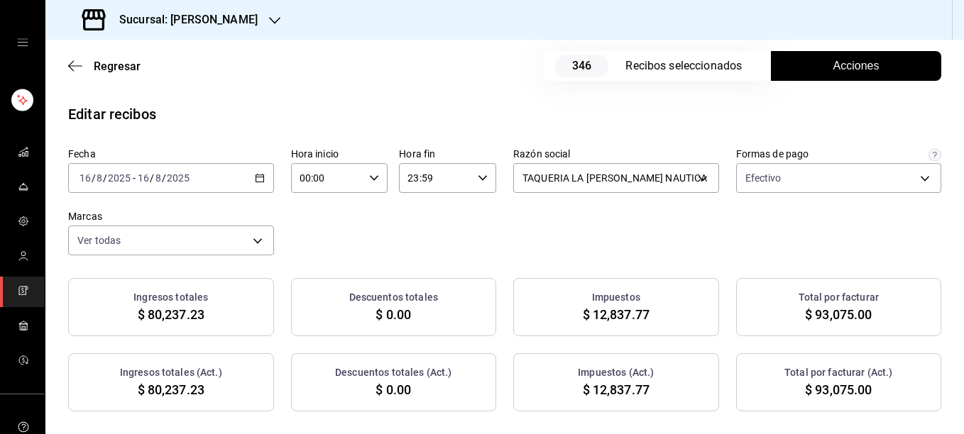
click at [796, 70] on button "Acciones" at bounding box center [856, 66] width 170 height 30
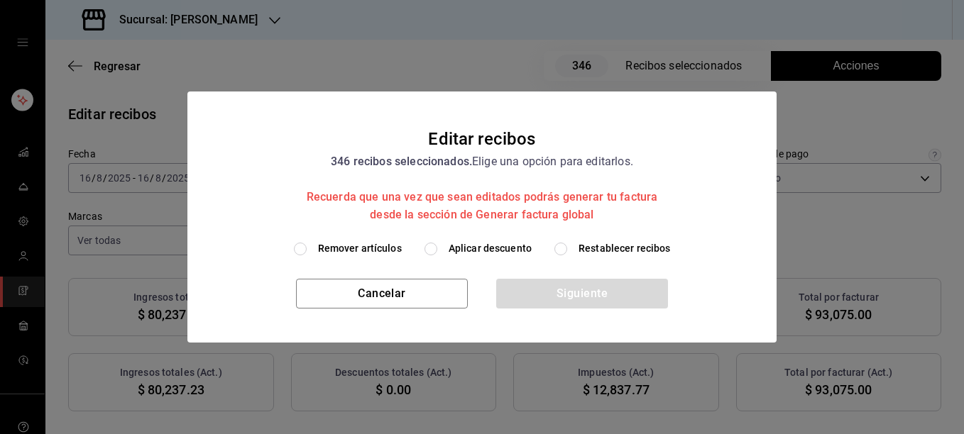
click at [361, 251] on span "Remover artículos" at bounding box center [360, 248] width 84 height 15
click at [307, 251] on input "Remover artículos" at bounding box center [300, 249] width 13 height 13
radio input "true"
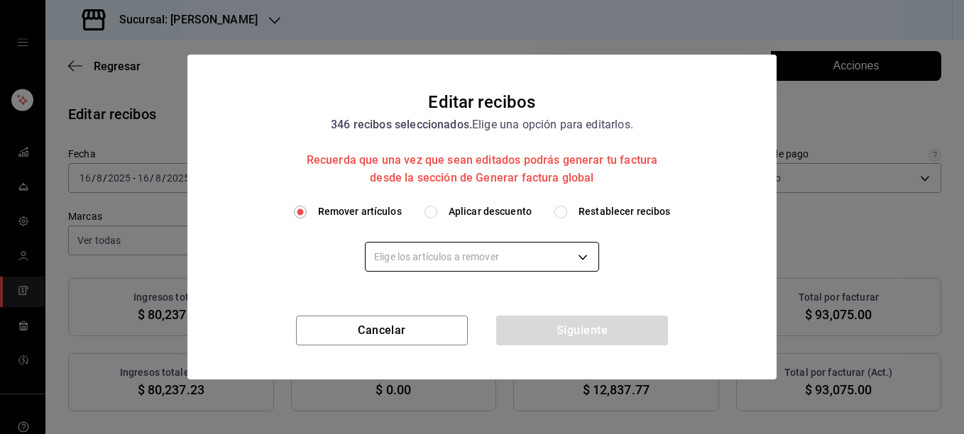
click at [383, 253] on body "Sucursal: [PERSON_NAME] Regresar 346 Recibos seleccionados Acciones Editar reci…" at bounding box center [482, 217] width 964 height 434
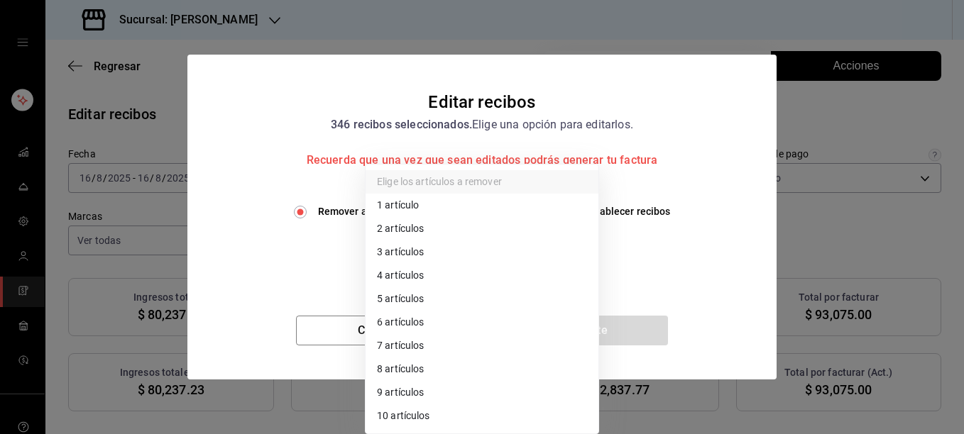
click at [388, 275] on li "4 artículos" at bounding box center [482, 275] width 233 height 23
type input "4"
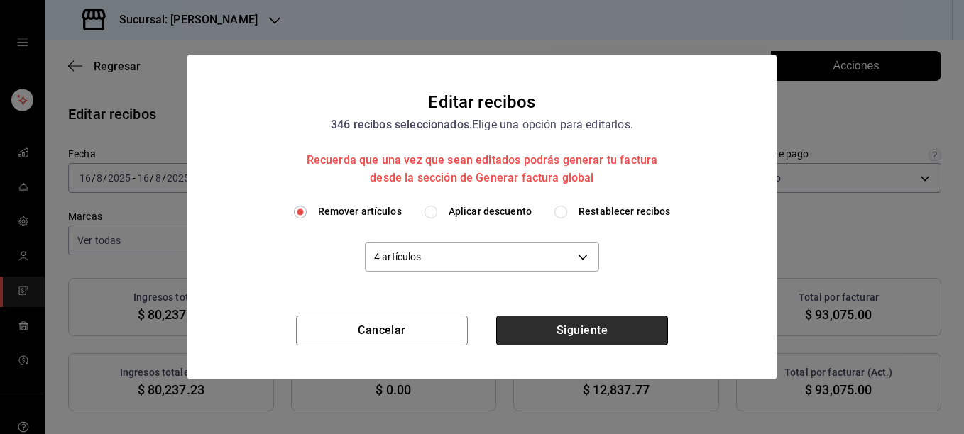
click at [586, 336] on button "Siguiente" at bounding box center [582, 331] width 172 height 30
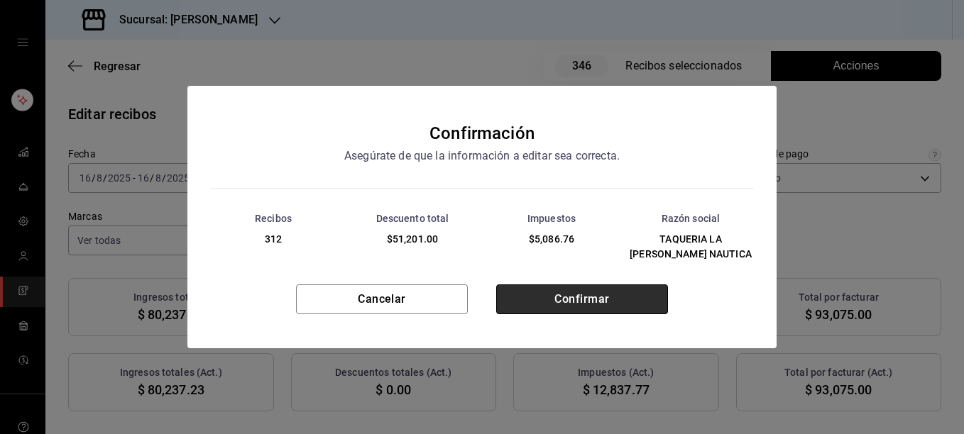
click at [592, 301] on button "Confirmar" at bounding box center [582, 300] width 172 height 30
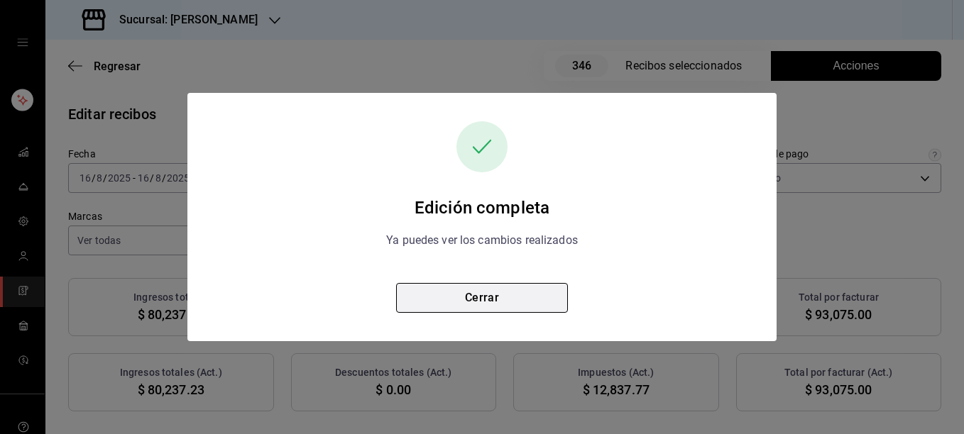
click at [498, 299] on button "Cerrar" at bounding box center [482, 298] width 172 height 30
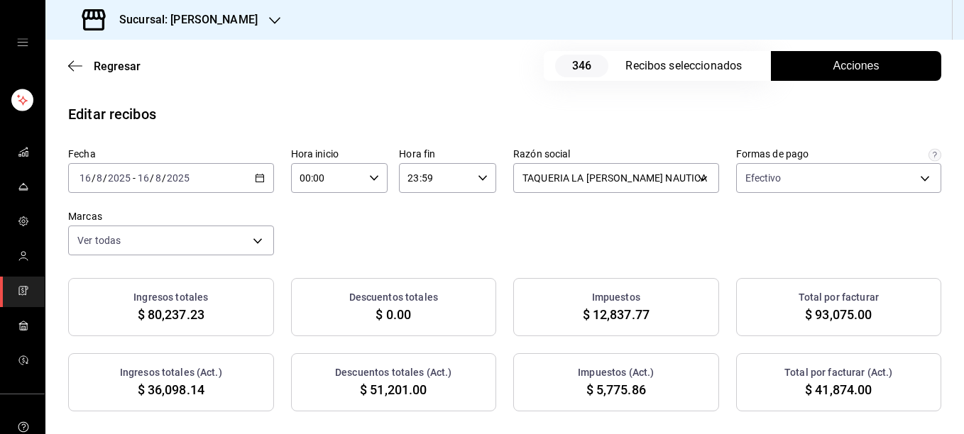
click at [535, 246] on div "Fecha [DATE] [DATE] - [DATE] [DATE] Hora inicio 00:00 Hora inicio Hora fin 23:5…" at bounding box center [504, 202] width 873 height 108
click at [494, 203] on div "Fecha [DATE] [DATE] - [DATE] [DATE] Hora inicio 00:00 Hora inicio Hora fin 23:5…" at bounding box center [504, 202] width 873 height 108
click at [269, 18] on icon "button" at bounding box center [274, 20] width 11 height 11
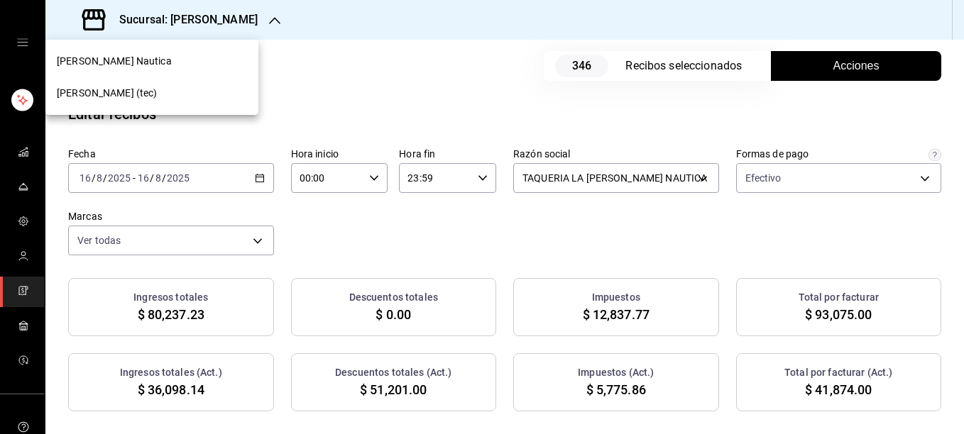
click at [133, 94] on span "[PERSON_NAME] (tec)" at bounding box center [107, 93] width 101 height 15
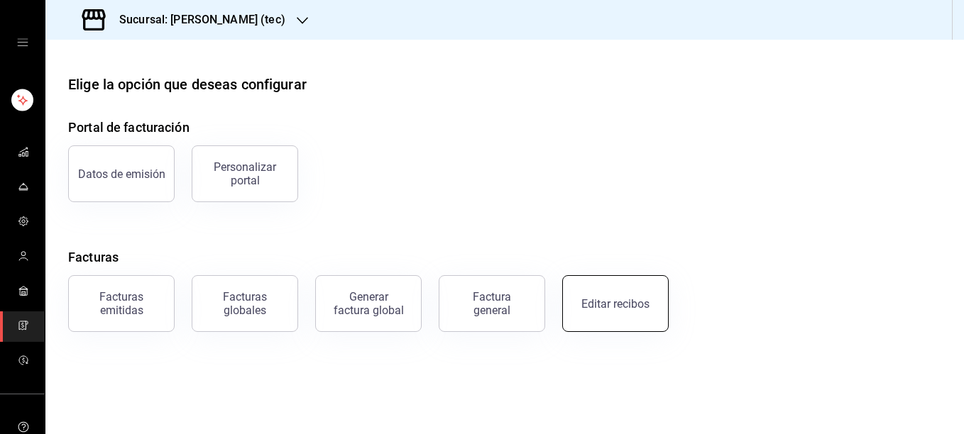
click at [615, 309] on div "Editar recibos" at bounding box center [615, 303] width 68 height 13
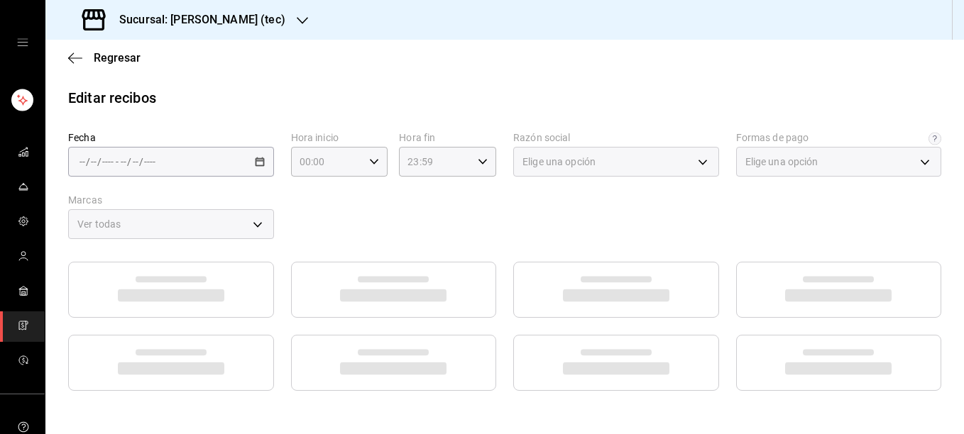
type input "1b06d320-5b7d-40cf-b0a9-ba14998cd477"
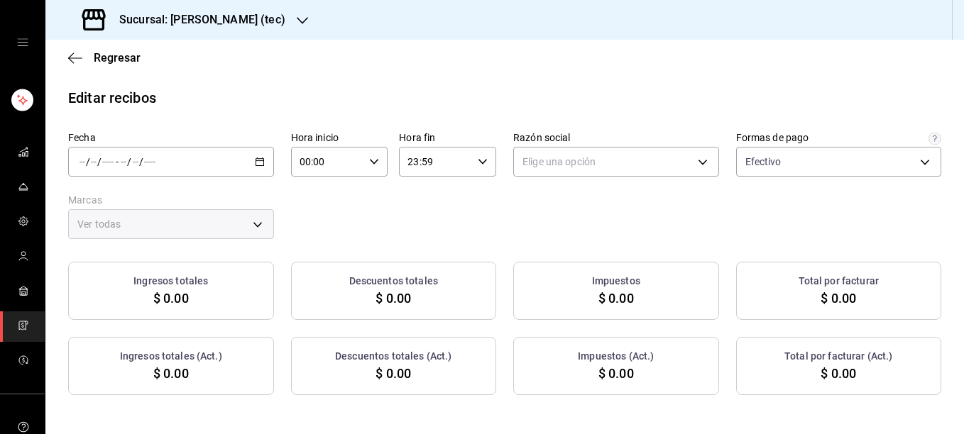
click at [256, 164] on icon "button" at bounding box center [260, 162] width 10 height 10
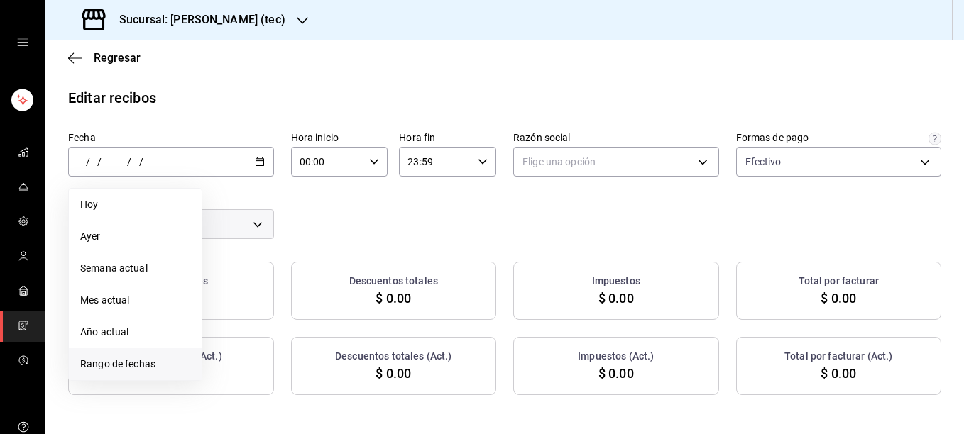
click at [126, 361] on span "Rango de fechas" at bounding box center [135, 364] width 110 height 15
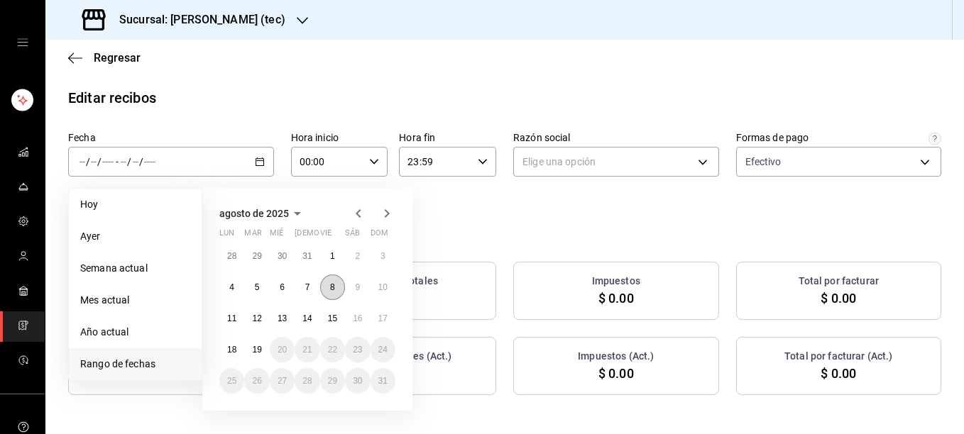
click at [330, 290] on abbr "8" at bounding box center [332, 288] width 5 height 10
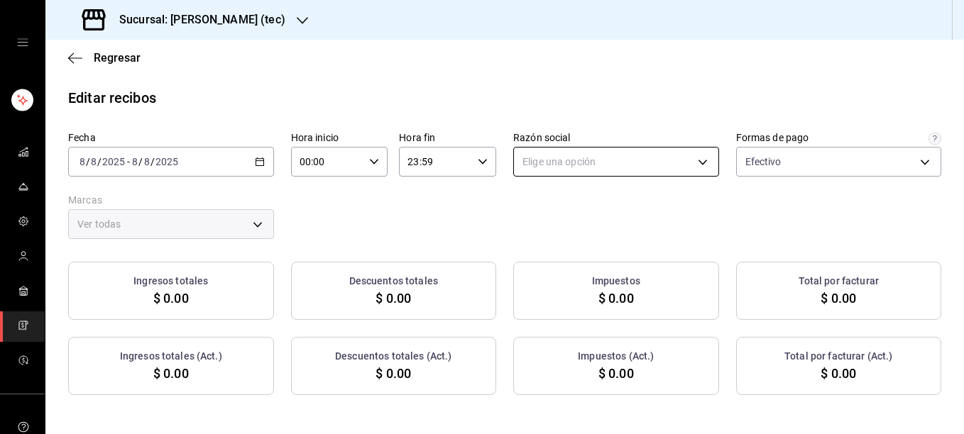
click at [566, 172] on body "Sucursal: [PERSON_NAME] (tec) Regresar Editar recibos Fecha [DATE] [DATE] - [DA…" at bounding box center [482, 217] width 964 height 434
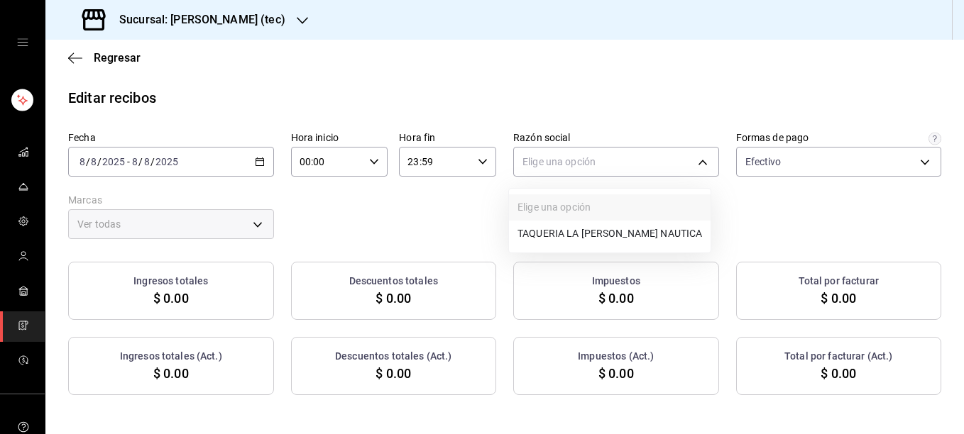
click at [530, 240] on li "TAQUERIA LA [PERSON_NAME] NAUTICA" at bounding box center [610, 234] width 202 height 26
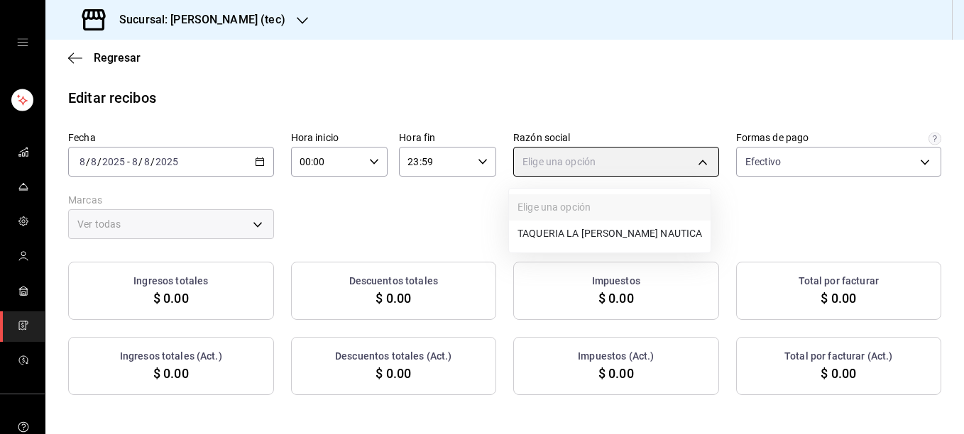
type input "116d4d5c-2d3b-43d7-887b-986bef790ce9"
type input "c6f2de5c-732c-42eb-a6cb-d0ccc1d7036d"
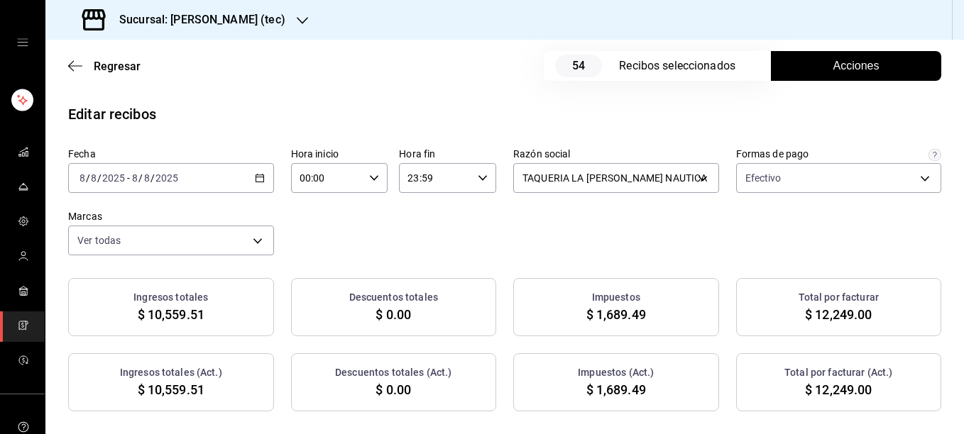
click at [611, 219] on div "Fecha [DATE] [DATE] - [DATE] [DATE] Hora inicio 00:00 Hora inicio Hora fin 23:5…" at bounding box center [504, 202] width 873 height 108
click at [808, 65] on button "Acciones" at bounding box center [856, 66] width 170 height 30
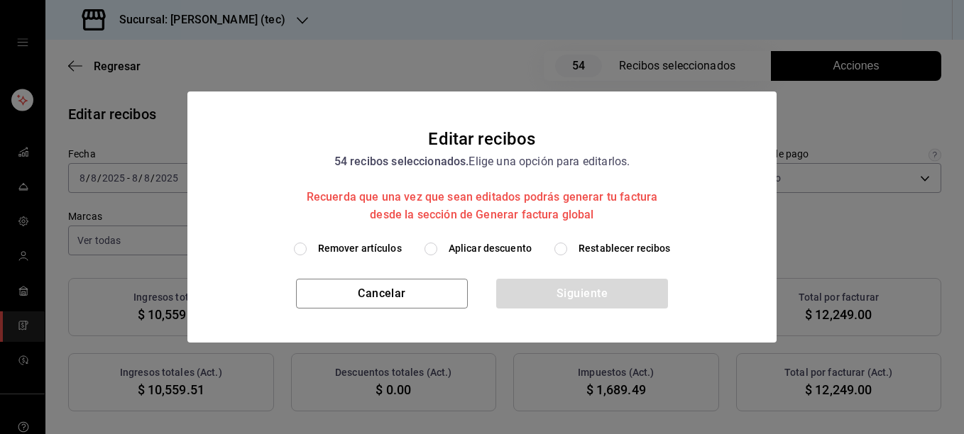
click at [378, 248] on span "Remover artículos" at bounding box center [360, 248] width 84 height 15
click at [307, 248] on input "Remover artículos" at bounding box center [300, 249] width 13 height 13
radio input "true"
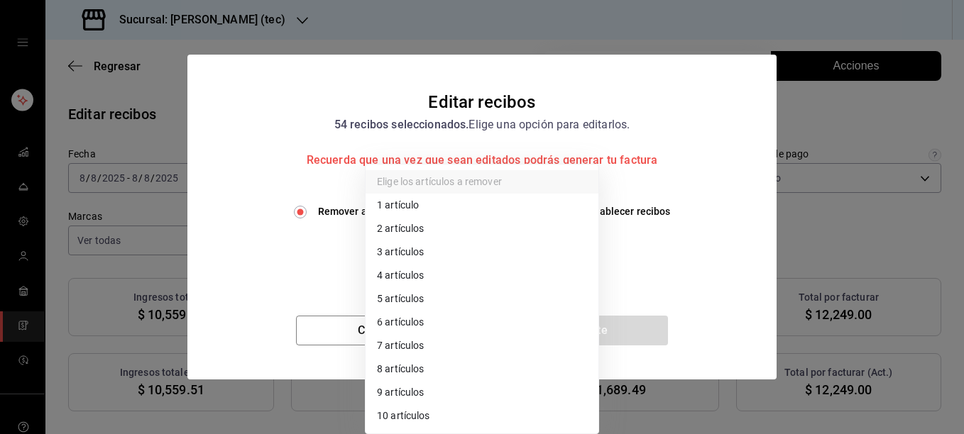
click at [417, 256] on body "Sucursal: [PERSON_NAME] (tec) Regresar 54 Recibos seleccionados Acciones Editar…" at bounding box center [482, 217] width 964 height 434
click at [417, 256] on li "3 artículos" at bounding box center [482, 252] width 233 height 23
type input "3"
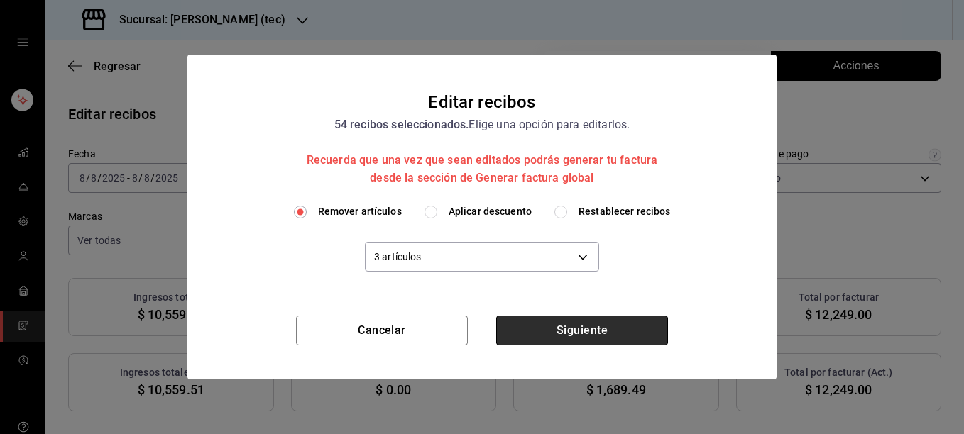
click at [588, 324] on button "Siguiente" at bounding box center [582, 331] width 172 height 30
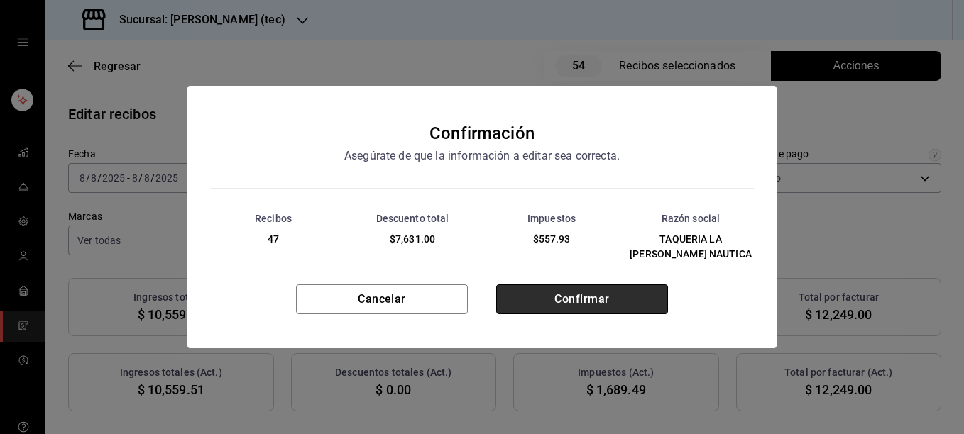
click at [571, 289] on button "Confirmar" at bounding box center [582, 300] width 172 height 30
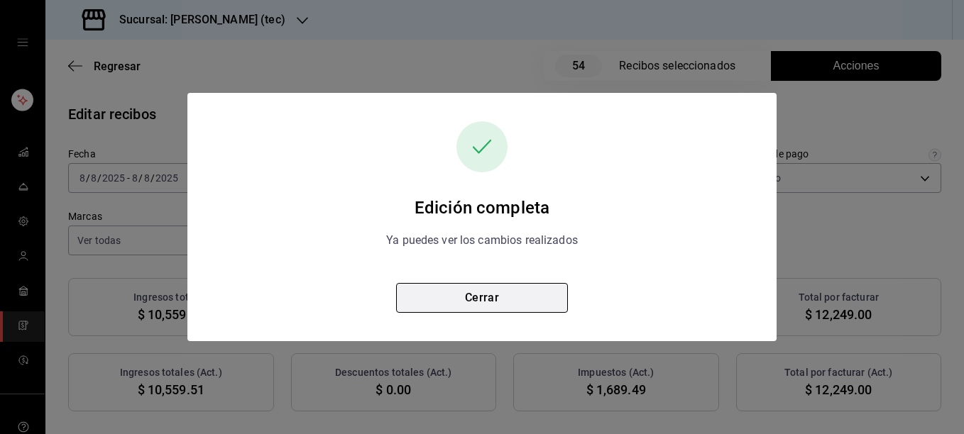
click at [488, 304] on button "Cerrar" at bounding box center [482, 298] width 172 height 30
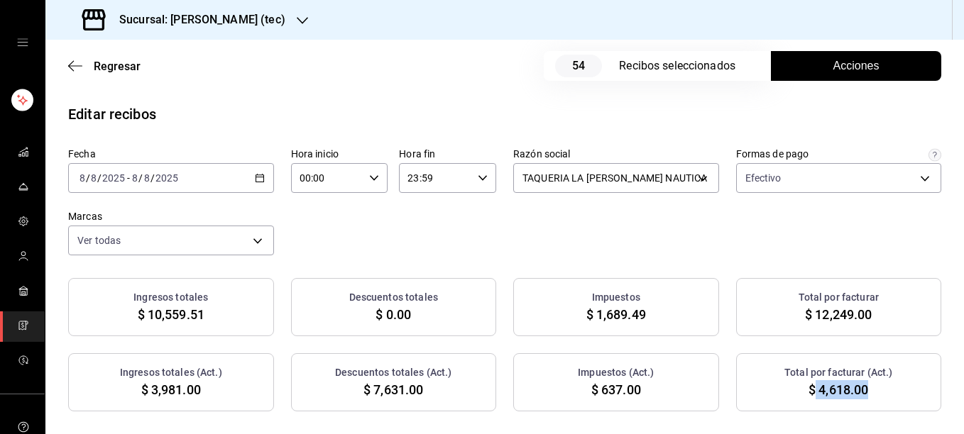
drag, startPoint x: 806, startPoint y: 394, endPoint x: 861, endPoint y: 395, distance: 55.4
click at [861, 395] on div "Total por facturar (Act.) $ 4,618.00" at bounding box center [839, 382] width 206 height 58
copy span "4,618.00"
click at [485, 88] on div "Regresar 54 Recibos seleccionados Acciones" at bounding box center [504, 66] width 919 height 53
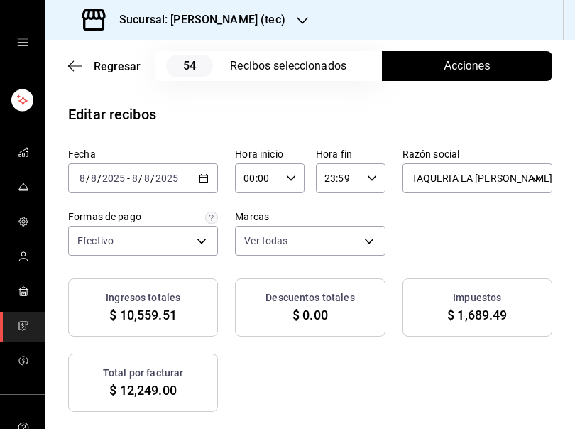
click at [204, 178] on icon "button" at bounding box center [204, 178] width 10 height 10
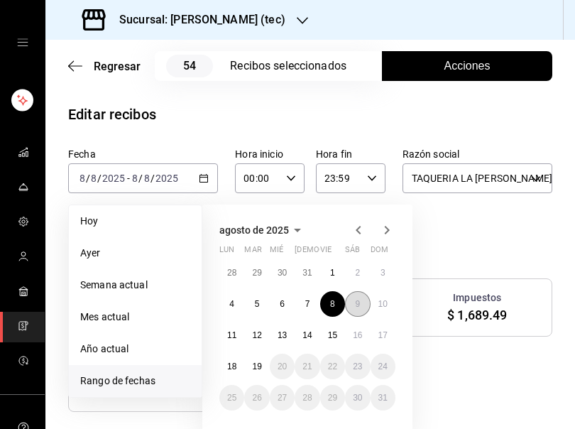
click at [356, 297] on button "9" at bounding box center [357, 304] width 25 height 26
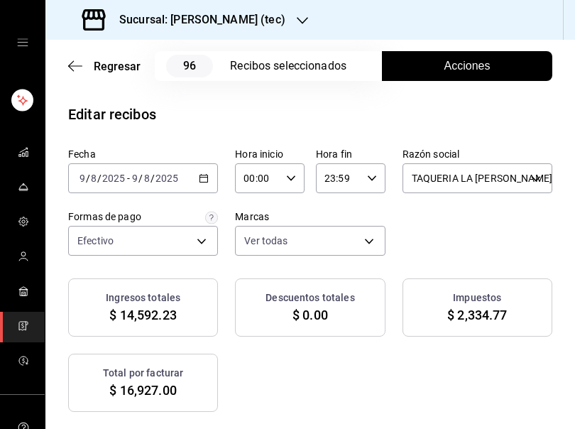
click at [447, 67] on span "Acciones" at bounding box center [467, 65] width 46 height 17
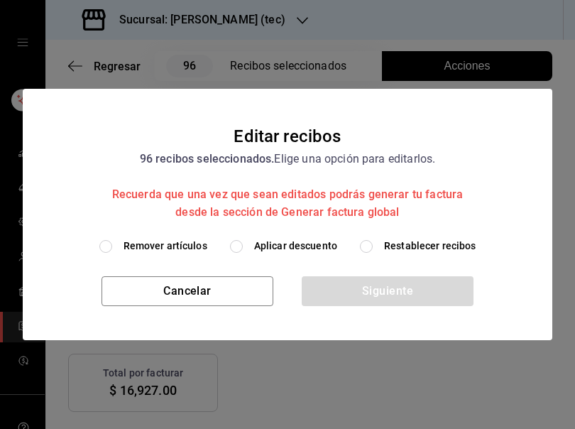
click at [196, 246] on span "Remover artículos" at bounding box center [166, 246] width 84 height 15
click at [112, 246] on input "Remover artículos" at bounding box center [105, 246] width 13 height 13
radio input "true"
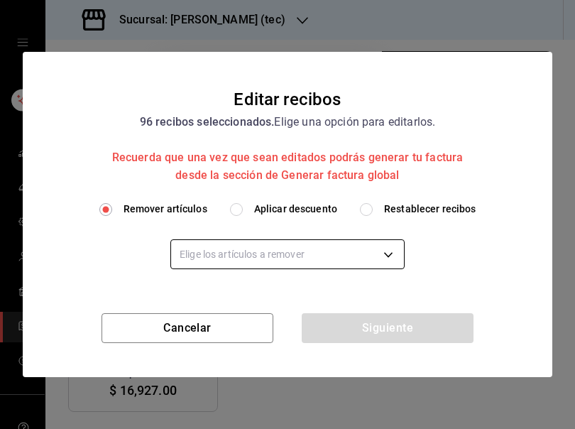
click at [206, 246] on body "Sucursal: [PERSON_NAME] (tec) Regresar 96 Recibos seleccionados Acciones Editar…" at bounding box center [287, 214] width 575 height 429
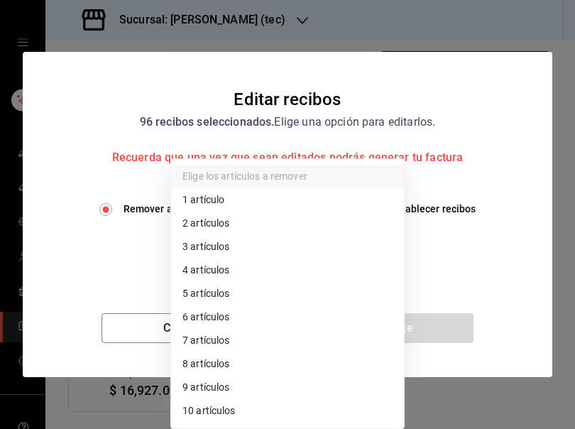
click at [206, 246] on li "3 artículos" at bounding box center [287, 246] width 233 height 23
type input "3"
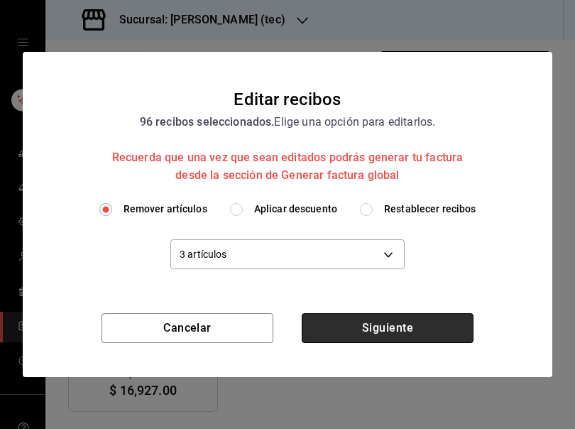
click at [370, 325] on button "Siguiente" at bounding box center [388, 328] width 172 height 30
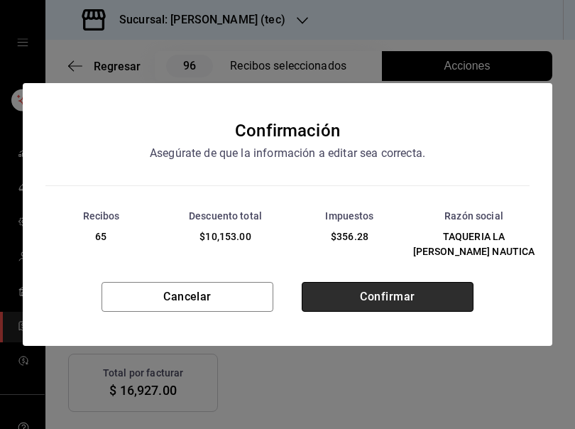
click at [412, 309] on button "Confirmar" at bounding box center [388, 297] width 172 height 30
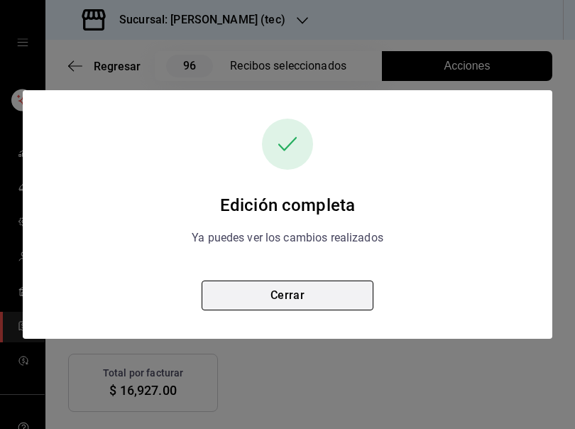
click at [307, 295] on button "Cerrar" at bounding box center [288, 295] width 172 height 30
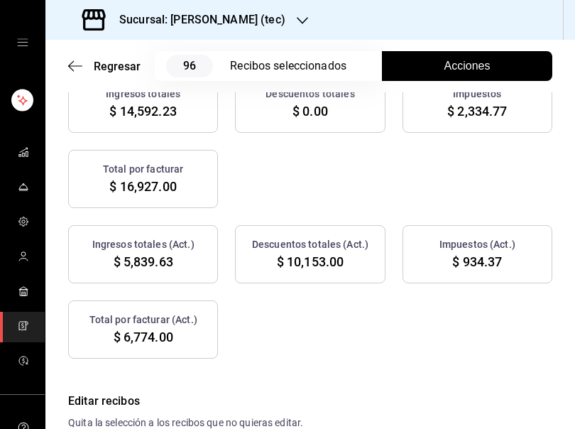
scroll to position [221, 0]
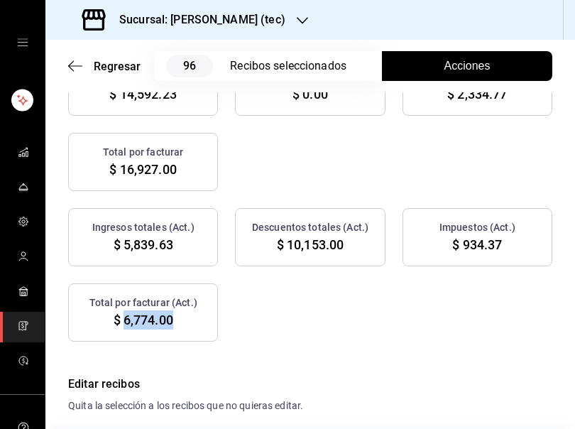
drag, startPoint x: 123, startPoint y: 317, endPoint x: 172, endPoint y: 328, distance: 50.8
click at [172, 328] on div "Total por facturar (Act.) $ 6,774.00" at bounding box center [143, 312] width 150 height 58
copy span "6,774.00"
click at [363, 158] on div "Ingresos totales $ 14,592.23 Descuentos totales $ 0.00 Impuestos $ 2,334.77 Tot…" at bounding box center [310, 123] width 484 height 133
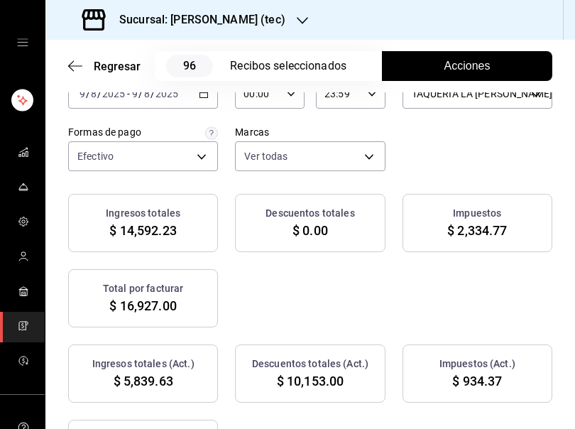
scroll to position [60, 0]
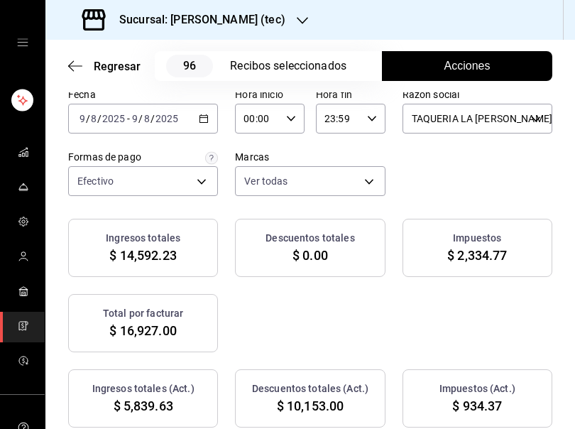
click at [207, 118] on div "[DATE] [DATE] - [DATE] [DATE]" at bounding box center [143, 119] width 150 height 30
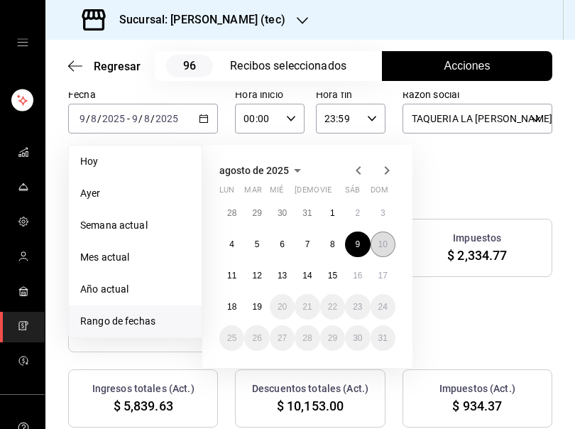
click at [383, 243] on abbr "10" at bounding box center [382, 244] width 9 height 10
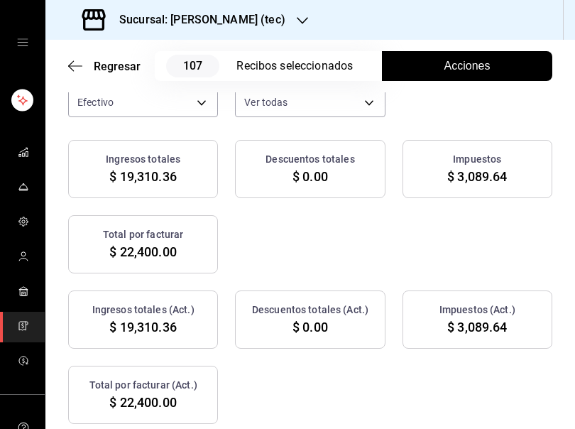
scroll to position [112, 0]
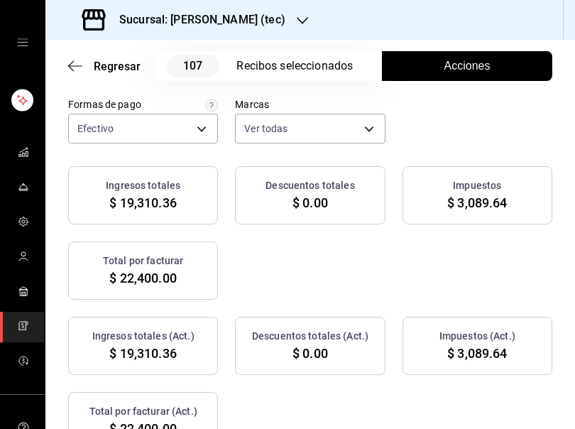
click at [476, 68] on span "Acciones" at bounding box center [467, 65] width 46 height 17
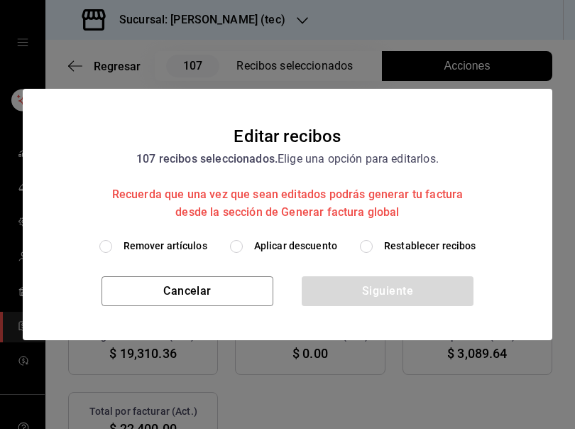
click at [188, 245] on span "Remover artículos" at bounding box center [166, 246] width 84 height 15
click at [112, 245] on input "Remover artículos" at bounding box center [105, 246] width 13 height 13
radio input "true"
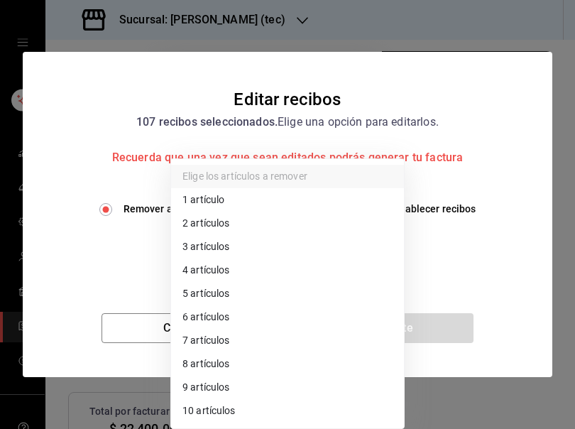
click at [188, 245] on body "Sucursal: [PERSON_NAME] (tec) Regresar 107 Recibos seleccionados Acciones Edita…" at bounding box center [287, 214] width 575 height 429
click at [189, 253] on li "3 artículos" at bounding box center [287, 246] width 233 height 23
type input "3"
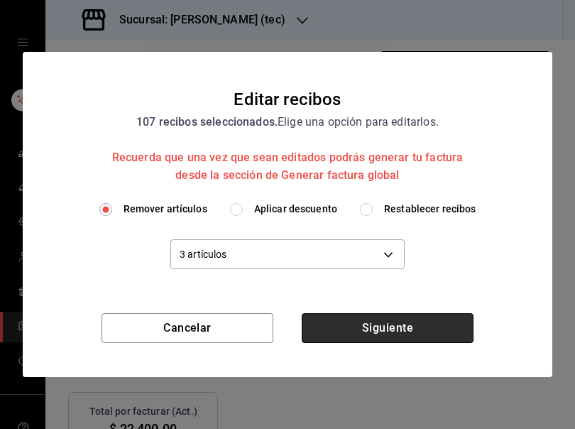
click at [396, 331] on button "Siguiente" at bounding box center [388, 328] width 172 height 30
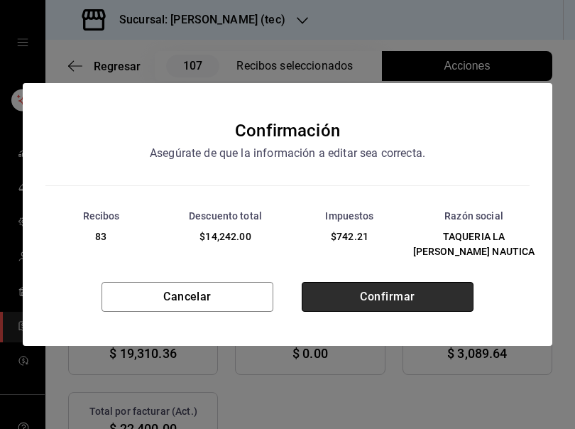
click at [376, 295] on button "Confirmar" at bounding box center [388, 297] width 172 height 30
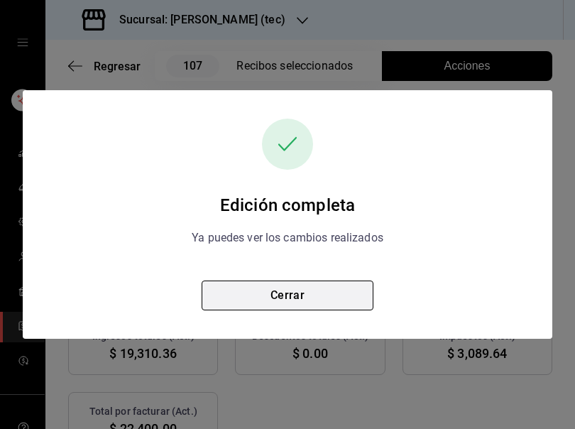
click at [300, 301] on button "Cerrar" at bounding box center [288, 295] width 172 height 30
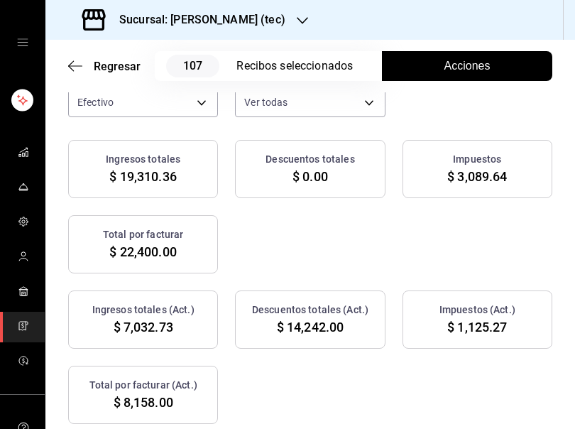
scroll to position [182, 0]
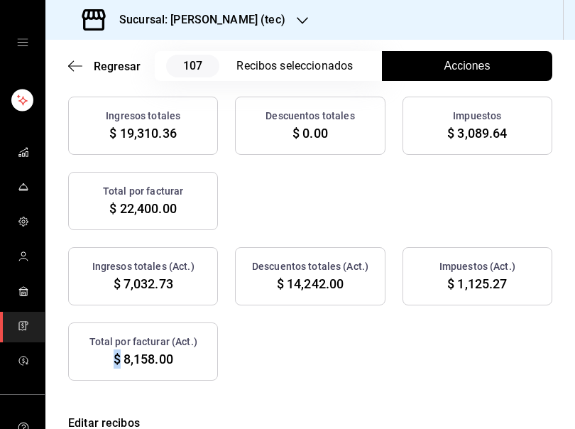
drag, startPoint x: 118, startPoint y: 357, endPoint x: 199, endPoint y: 362, distance: 81.8
click at [199, 362] on div "Total por facturar (Act.) $ 8,158.00" at bounding box center [143, 351] width 150 height 58
drag, startPoint x: 199, startPoint y: 362, endPoint x: 168, endPoint y: 358, distance: 31.4
click at [168, 358] on span "$ 8,158.00" at bounding box center [144, 358] width 60 height 19
drag, startPoint x: 123, startPoint y: 357, endPoint x: 171, endPoint y: 360, distance: 48.4
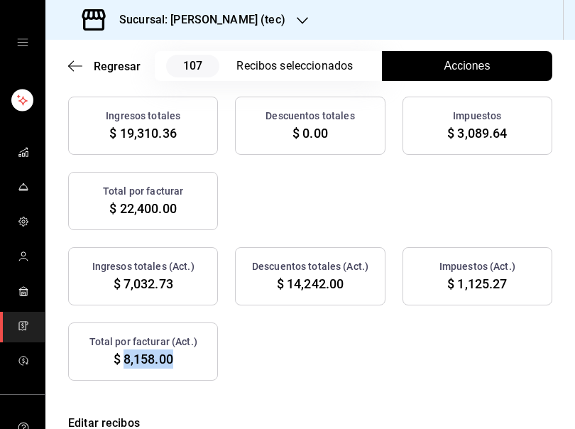
click at [171, 360] on span "$ 8,158.00" at bounding box center [144, 358] width 60 height 19
copy span "8,158.00"
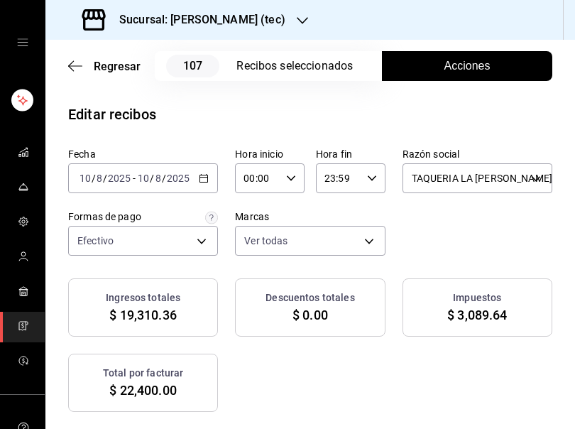
click at [202, 178] on icon "button" at bounding box center [204, 178] width 10 height 10
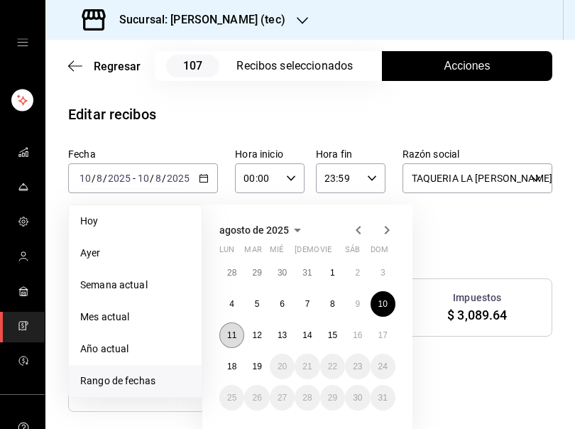
click at [235, 329] on button "11" at bounding box center [231, 335] width 25 height 26
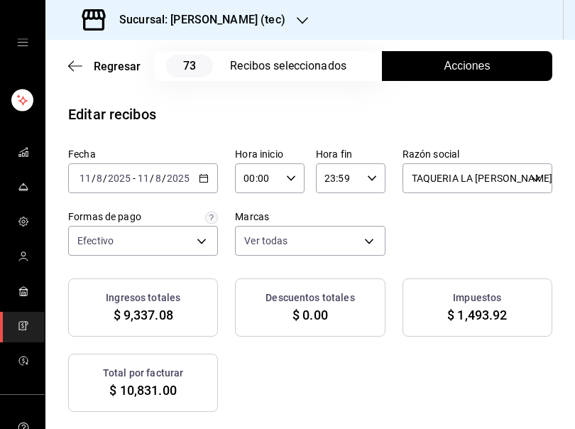
click at [449, 61] on span "Acciones" at bounding box center [467, 65] width 46 height 17
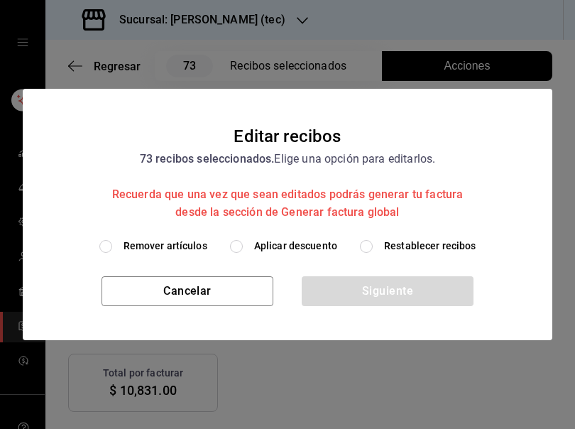
click at [163, 246] on span "Remover artículos" at bounding box center [166, 246] width 84 height 15
click at [112, 246] on input "Remover artículos" at bounding box center [105, 246] width 13 height 13
radio input "true"
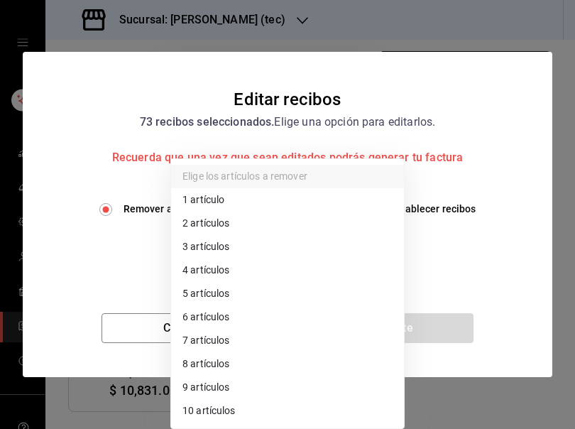
click at [210, 256] on body "Sucursal: [PERSON_NAME] (tec) Regresar 73 Recibos seleccionados Acciones Editar…" at bounding box center [287, 214] width 575 height 429
click at [237, 250] on li "3 artículos" at bounding box center [287, 246] width 233 height 23
type input "3"
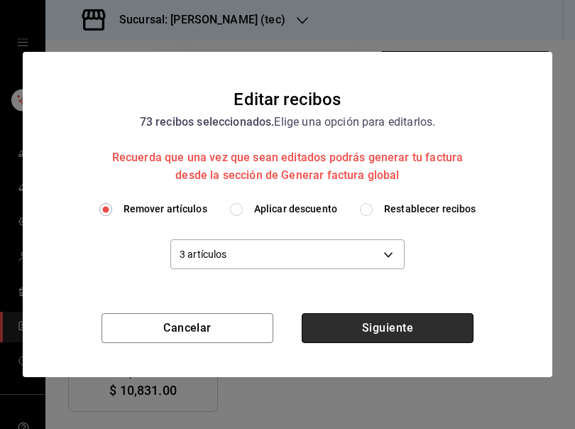
click at [393, 331] on button "Siguiente" at bounding box center [388, 328] width 172 height 30
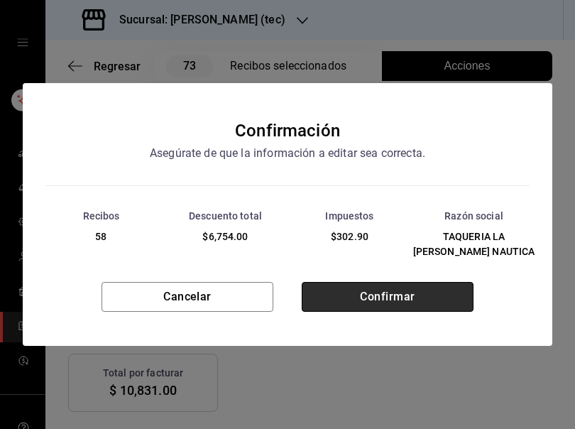
click at [387, 301] on button "Confirmar" at bounding box center [388, 297] width 172 height 30
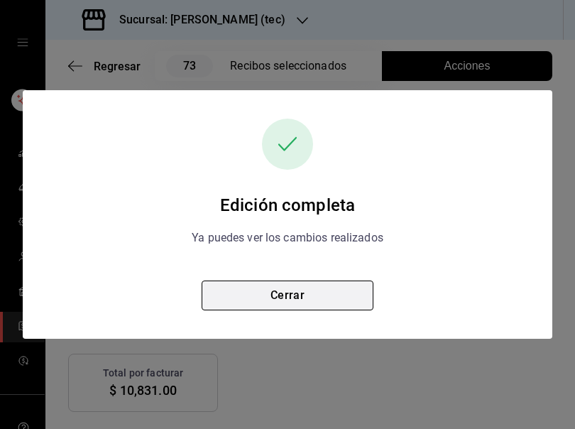
click at [297, 288] on button "Cerrar" at bounding box center [288, 295] width 172 height 30
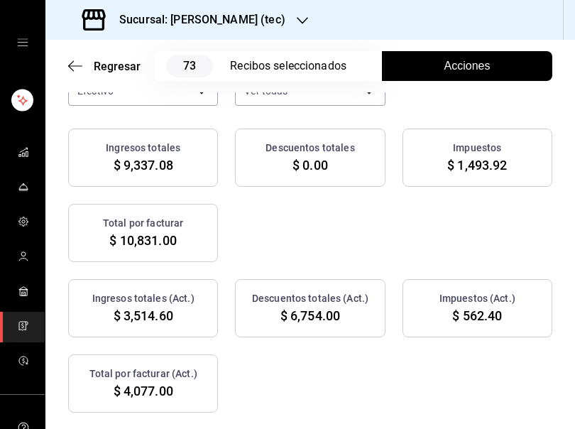
scroll to position [265, 0]
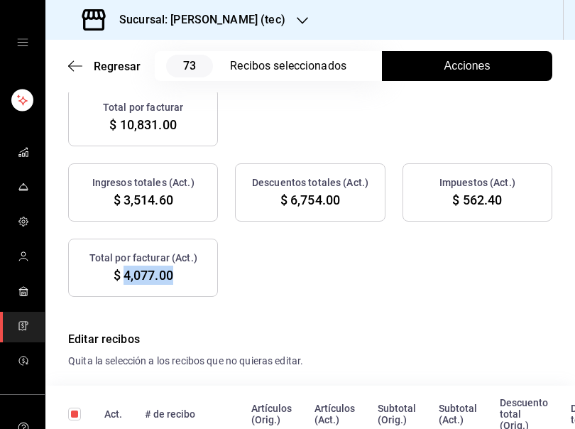
drag, startPoint x: 120, startPoint y: 279, endPoint x: 172, endPoint y: 289, distance: 53.5
click at [172, 289] on div "Total por facturar (Act.) $ 4,077.00" at bounding box center [143, 268] width 150 height 58
copy span "4,077.00"
click at [354, 253] on div "Ingresos totales (Act.) $ 3,514.60 Descuentos totales (Act.) $ 6,754.00 Impuest…" at bounding box center [310, 229] width 484 height 133
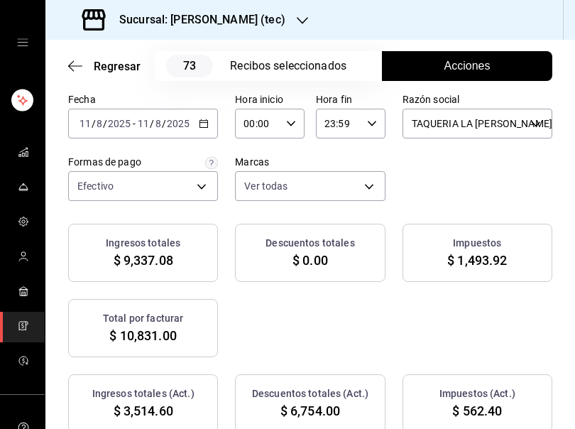
scroll to position [0, 0]
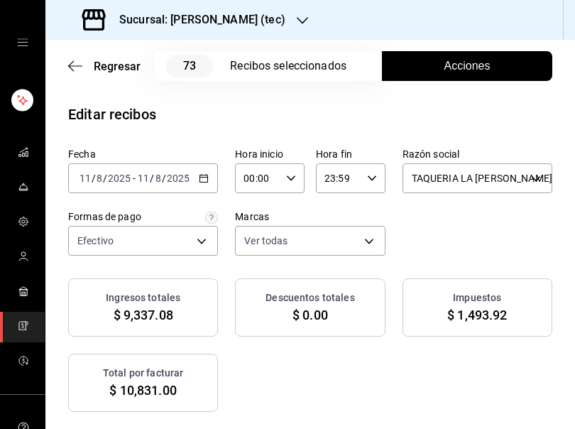
click at [205, 177] on icon "button" at bounding box center [204, 178] width 10 height 10
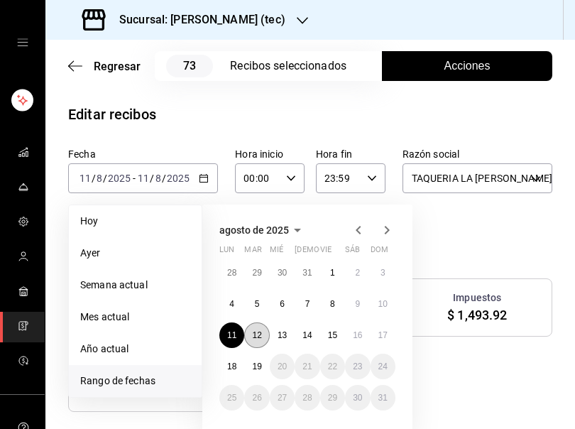
click at [258, 340] on button "12" at bounding box center [256, 335] width 25 height 26
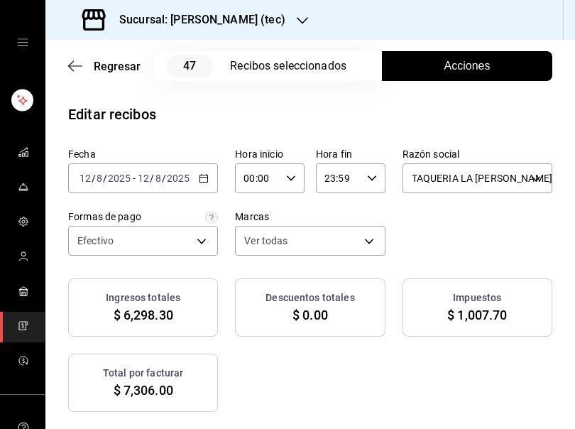
click at [487, 62] on button "Acciones" at bounding box center [467, 66] width 170 height 30
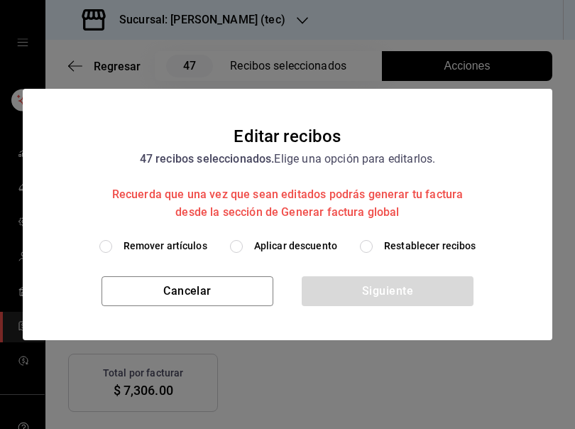
click at [174, 243] on span "Remover artículos" at bounding box center [166, 246] width 84 height 15
click at [112, 243] on input "Remover artículos" at bounding box center [105, 246] width 13 height 13
radio input "true"
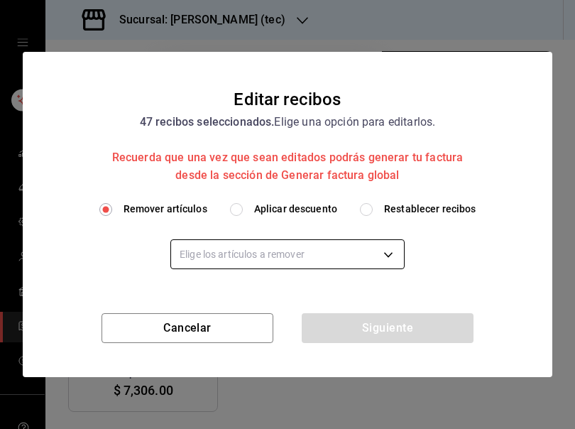
click at [201, 251] on body "Sucursal: [PERSON_NAME] (tec) Regresar 47 Recibos seleccionados Acciones Editar…" at bounding box center [287, 214] width 575 height 429
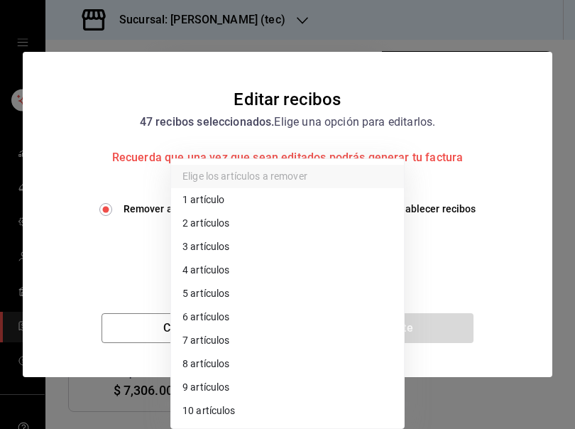
click at [204, 213] on li "2 artículos" at bounding box center [287, 223] width 233 height 23
type input "2"
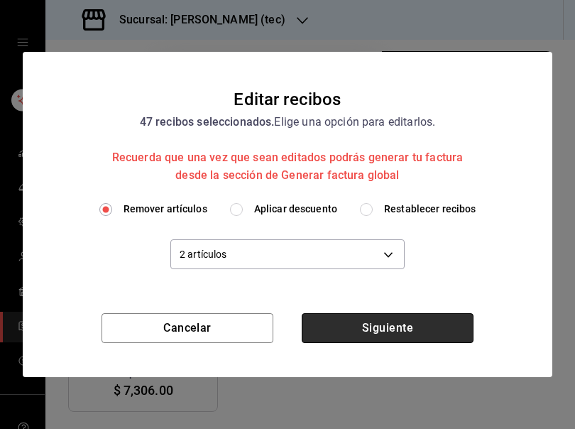
click at [369, 329] on button "Siguiente" at bounding box center [388, 328] width 172 height 30
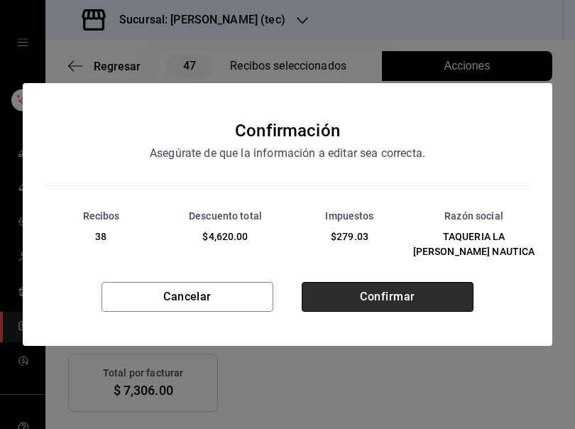
click at [376, 302] on button "Confirmar" at bounding box center [388, 297] width 172 height 30
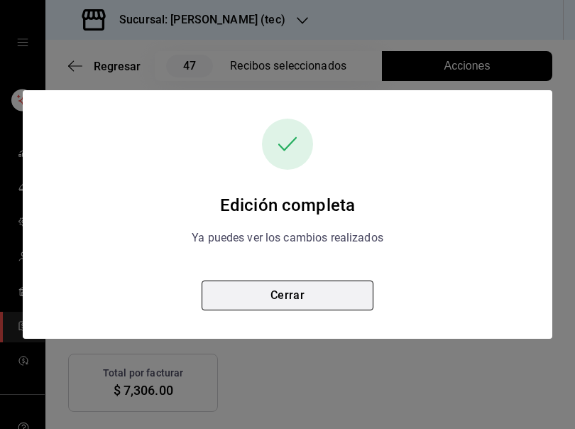
click at [287, 299] on button "Cerrar" at bounding box center [288, 295] width 172 height 30
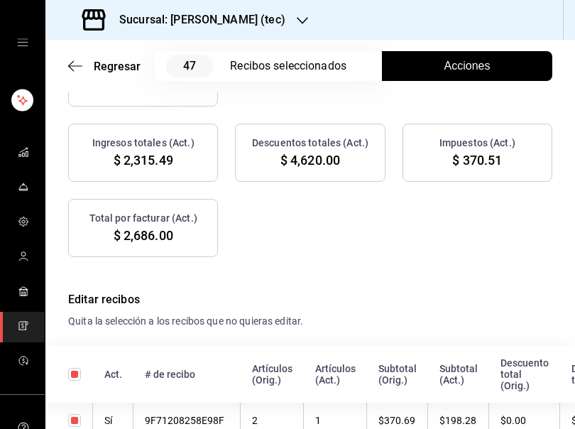
scroll to position [354, 0]
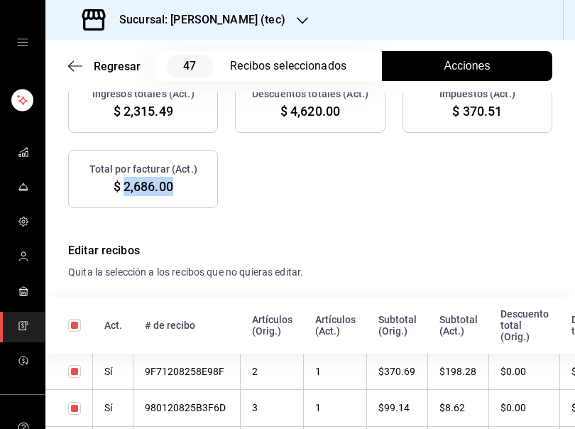
drag, startPoint x: 123, startPoint y: 182, endPoint x: 172, endPoint y: 189, distance: 49.4
click at [172, 189] on span "$ 2,686.00" at bounding box center [144, 186] width 60 height 19
copy span "2,686.00"
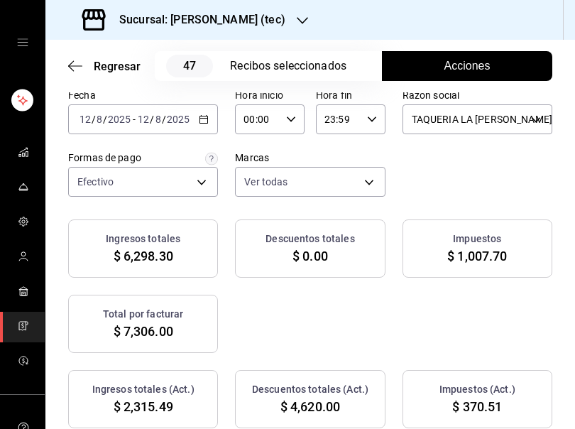
scroll to position [39, 0]
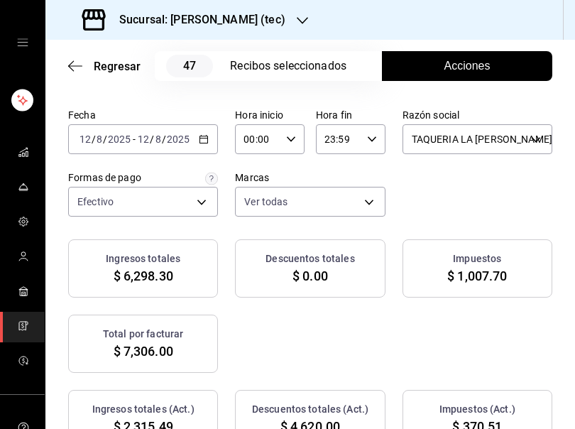
click at [202, 140] on icon "button" at bounding box center [204, 139] width 10 height 10
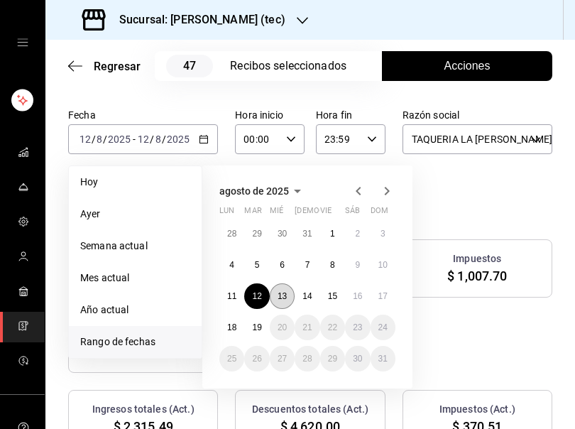
click at [285, 296] on abbr "13" at bounding box center [282, 296] width 9 height 10
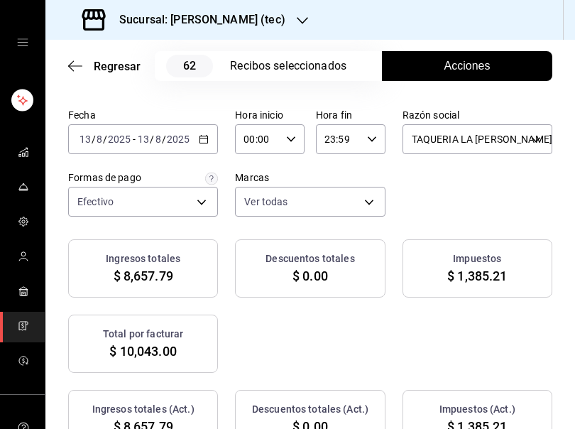
click at [444, 62] on span "Acciones" at bounding box center [467, 65] width 46 height 17
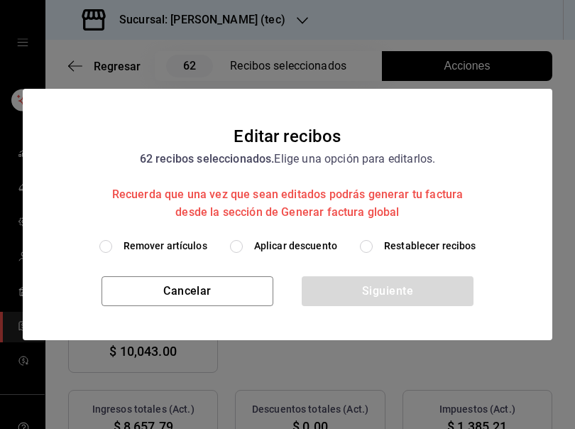
click at [182, 248] on span "Remover artículos" at bounding box center [166, 246] width 84 height 15
click at [112, 248] on input "Remover artículos" at bounding box center [105, 246] width 13 height 13
radio input "true"
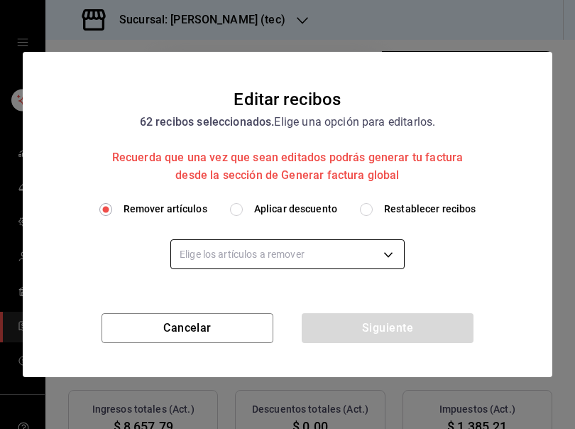
click at [213, 256] on body "Sucursal: [PERSON_NAME] (tec) Regresar 62 Recibos seleccionados Acciones Editar…" at bounding box center [287, 214] width 575 height 429
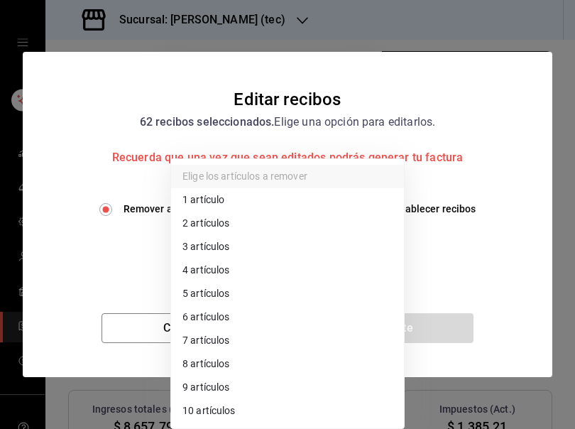
click at [213, 256] on li "3 artículos" at bounding box center [287, 246] width 233 height 23
type input "3"
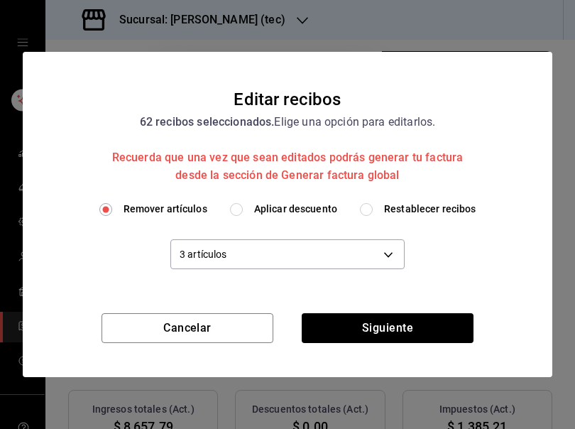
click at [402, 346] on div "Cancelar Siguiente" at bounding box center [288, 345] width 530 height 64
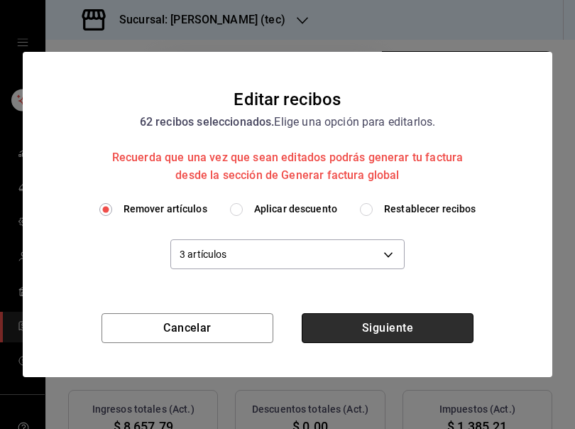
click at [392, 336] on button "Siguiente" at bounding box center [388, 328] width 172 height 30
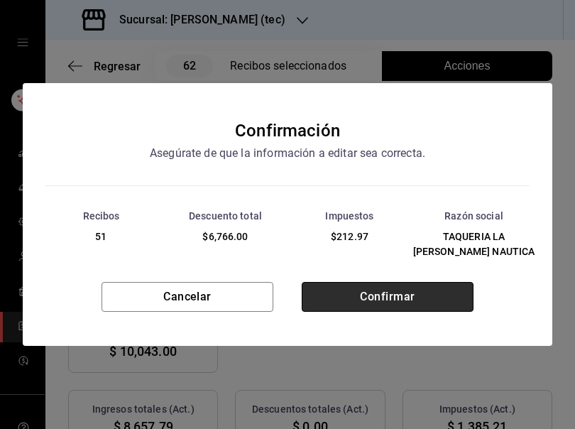
click at [374, 295] on button "Confirmar" at bounding box center [388, 297] width 172 height 30
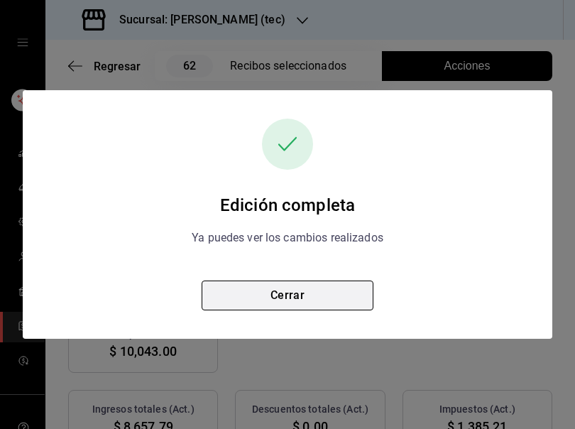
click at [314, 296] on button "Cerrar" at bounding box center [288, 295] width 172 height 30
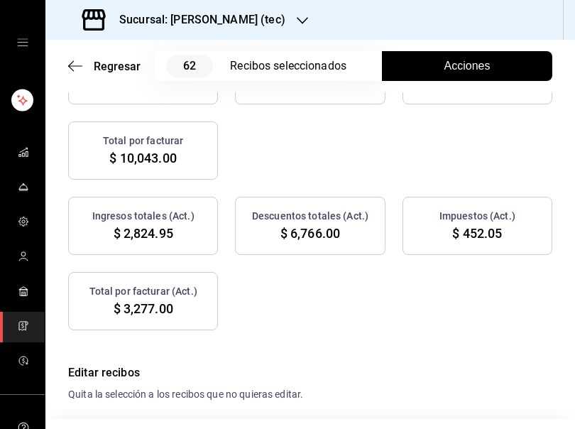
scroll to position [268, 0]
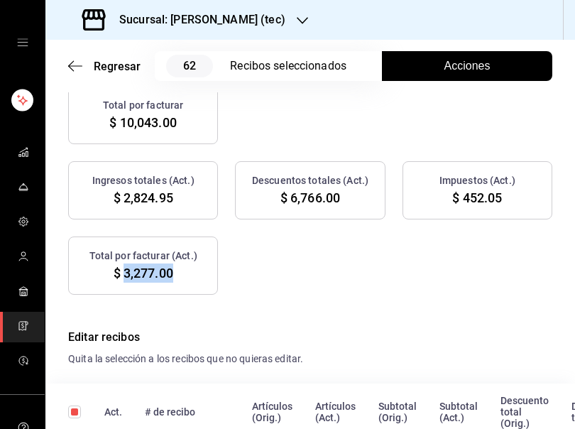
drag, startPoint x: 121, startPoint y: 278, endPoint x: 174, endPoint y: 279, distance: 53.2
click at [174, 279] on div "Total por facturar (Act.) $ 3,277.00" at bounding box center [143, 265] width 150 height 58
copy span "3,277.00"
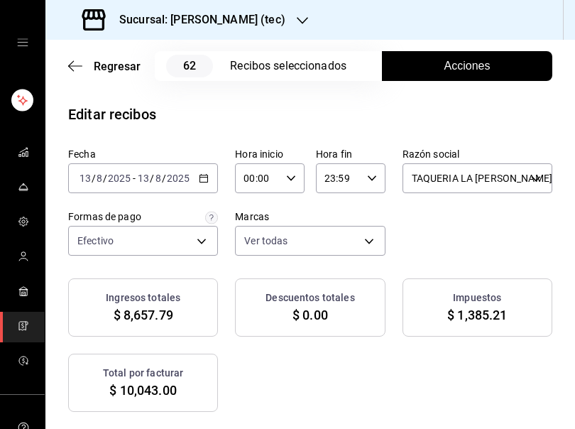
click at [199, 178] on icon "button" at bounding box center [204, 178] width 10 height 10
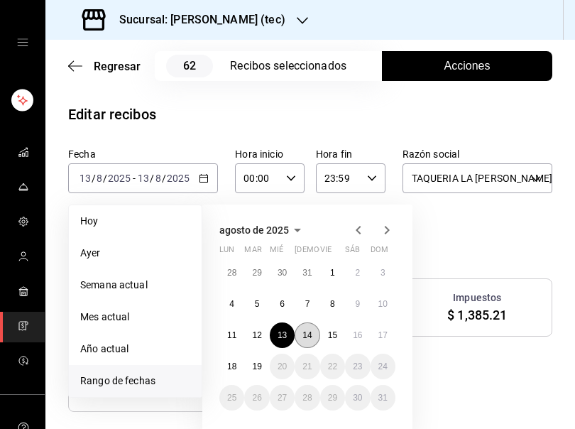
click at [305, 335] on abbr "14" at bounding box center [306, 335] width 9 height 10
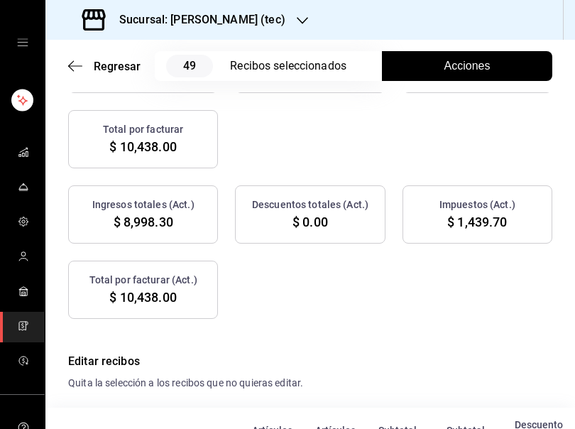
scroll to position [269, 0]
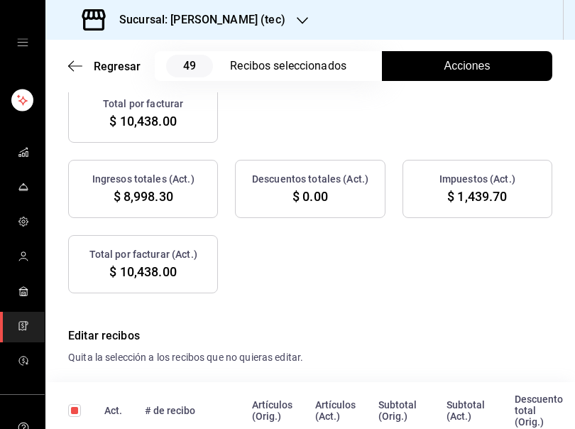
click at [446, 65] on span "Acciones" at bounding box center [467, 65] width 46 height 17
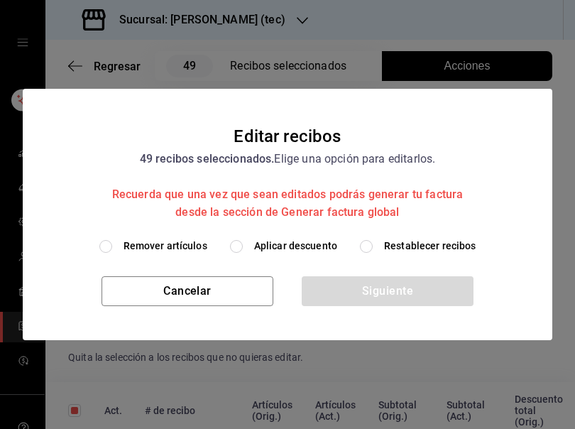
click at [187, 247] on span "Remover artículos" at bounding box center [166, 246] width 84 height 15
click at [112, 247] on input "Remover artículos" at bounding box center [105, 246] width 13 height 13
radio input "true"
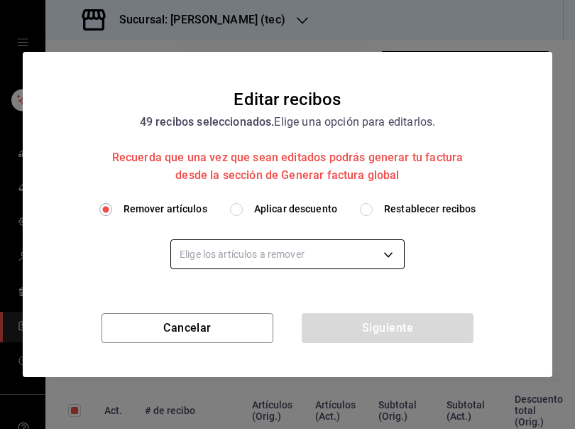
click at [248, 255] on body "Sucursal: [PERSON_NAME] (tec) Regresar 49 Recibos seleccionados Acciones Editar…" at bounding box center [287, 214] width 575 height 429
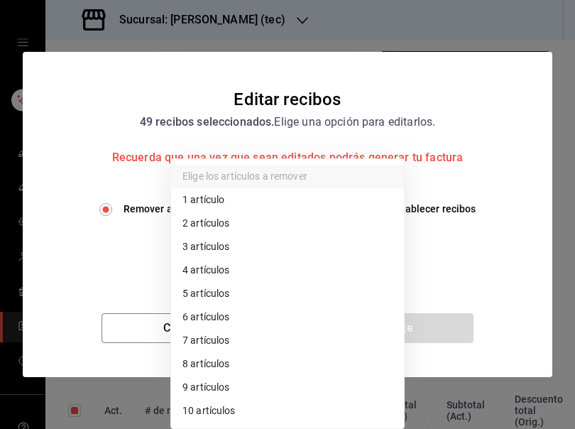
click at [227, 243] on li "3 artículos" at bounding box center [287, 246] width 233 height 23
type input "3"
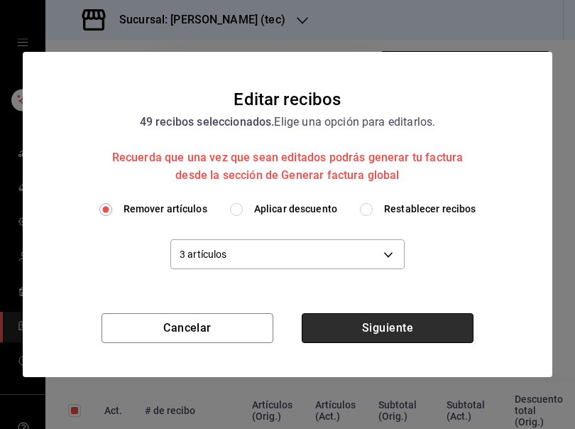
click at [380, 326] on button "Siguiente" at bounding box center [388, 328] width 172 height 30
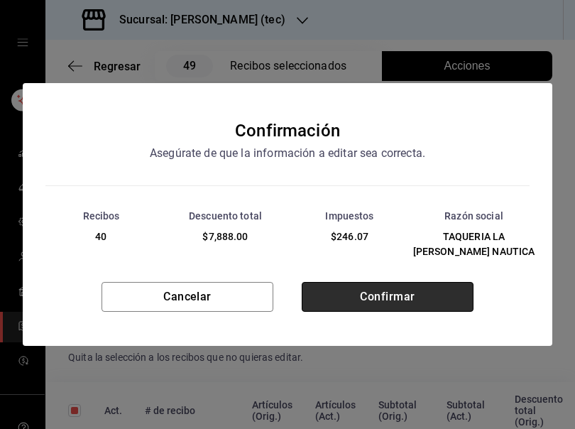
click at [385, 296] on button "Confirmar" at bounding box center [388, 297] width 172 height 30
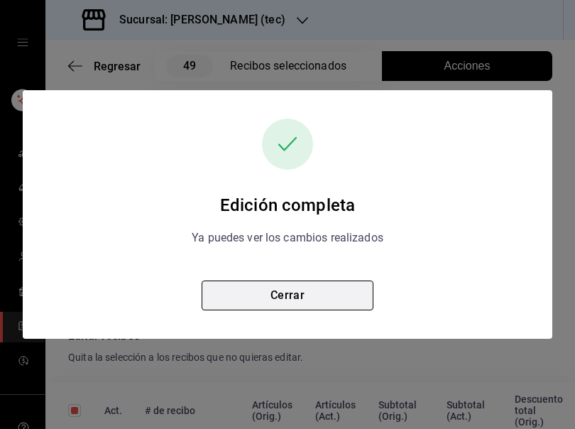
click at [307, 295] on button "Cerrar" at bounding box center [288, 295] width 172 height 30
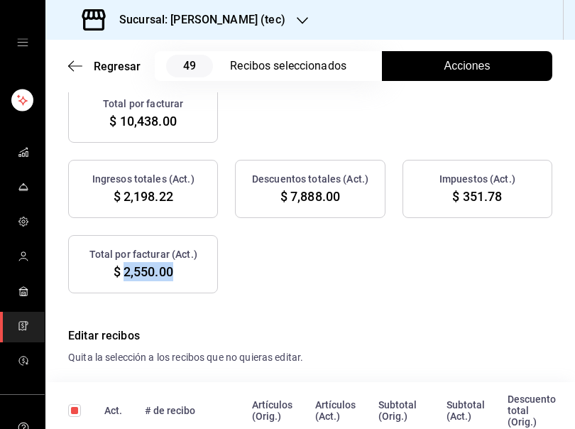
drag, startPoint x: 122, startPoint y: 270, endPoint x: 173, endPoint y: 281, distance: 52.2
click at [173, 281] on div "Total por facturar (Act.) $ 2,550.00" at bounding box center [143, 264] width 150 height 58
copy span "2,550.00"
click at [361, 281] on div "Ingresos totales (Act.) $ 2,198.22 Descuentos totales (Act.) $ 7,888.00 Impuest…" at bounding box center [310, 226] width 484 height 133
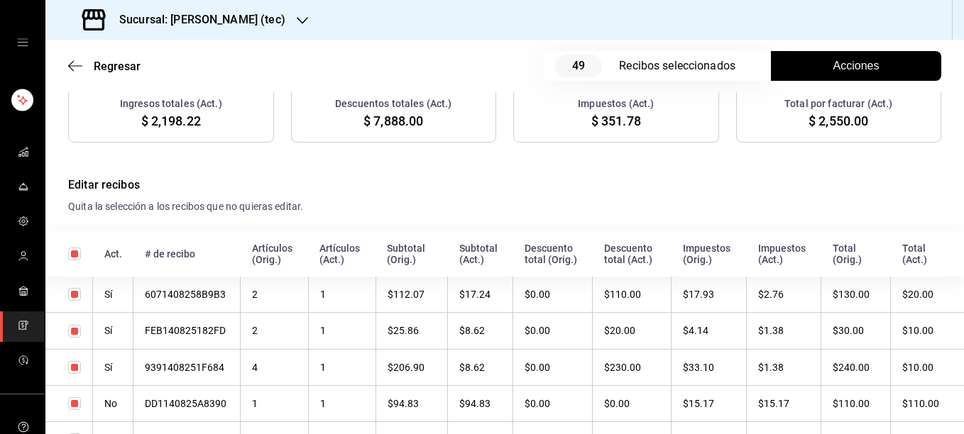
scroll to position [0, 0]
